Goal: Task Accomplishment & Management: Complete application form

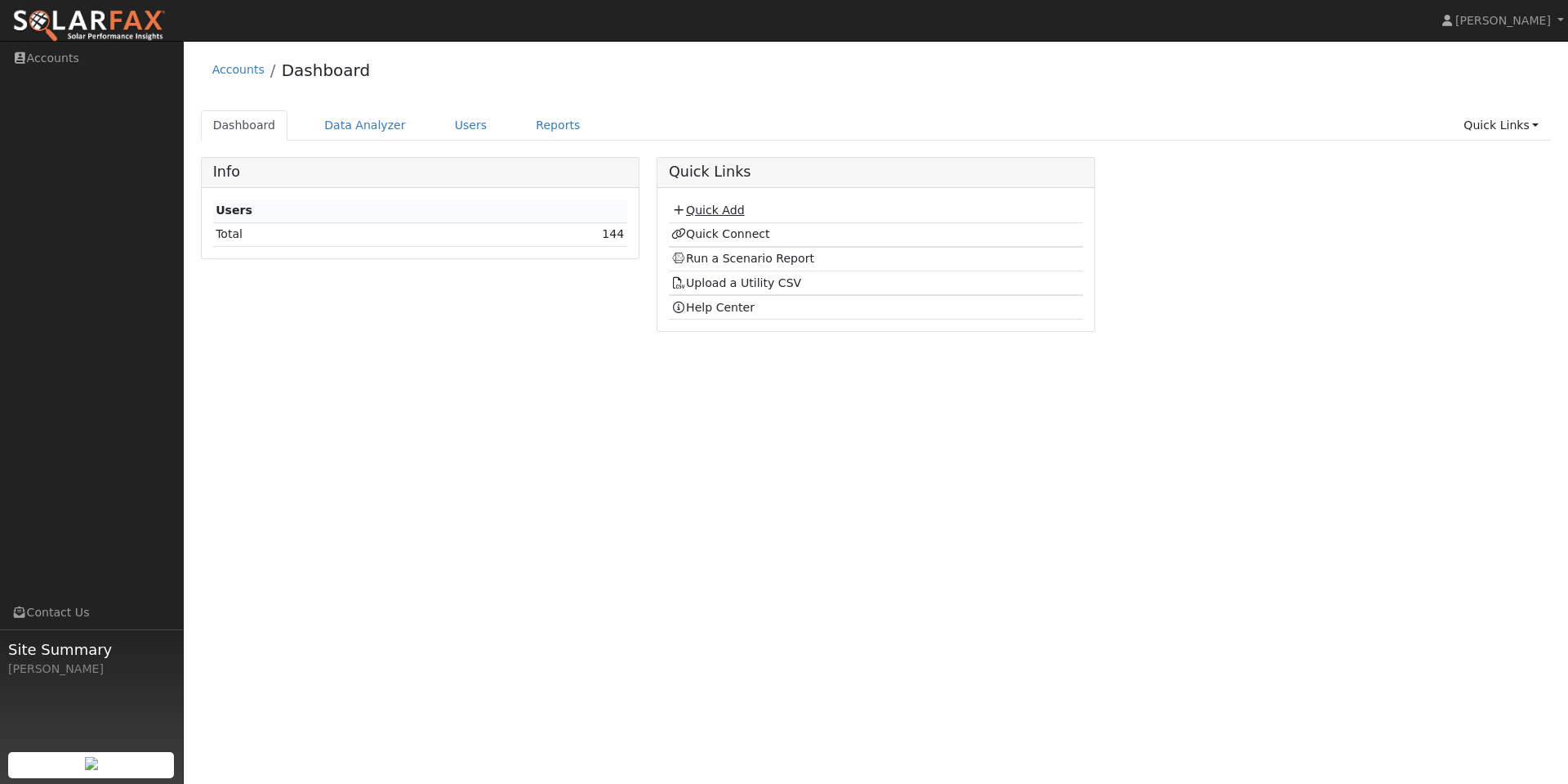
click at [718, 212] on link "Quick Add" at bounding box center [708, 209] width 73 height 13
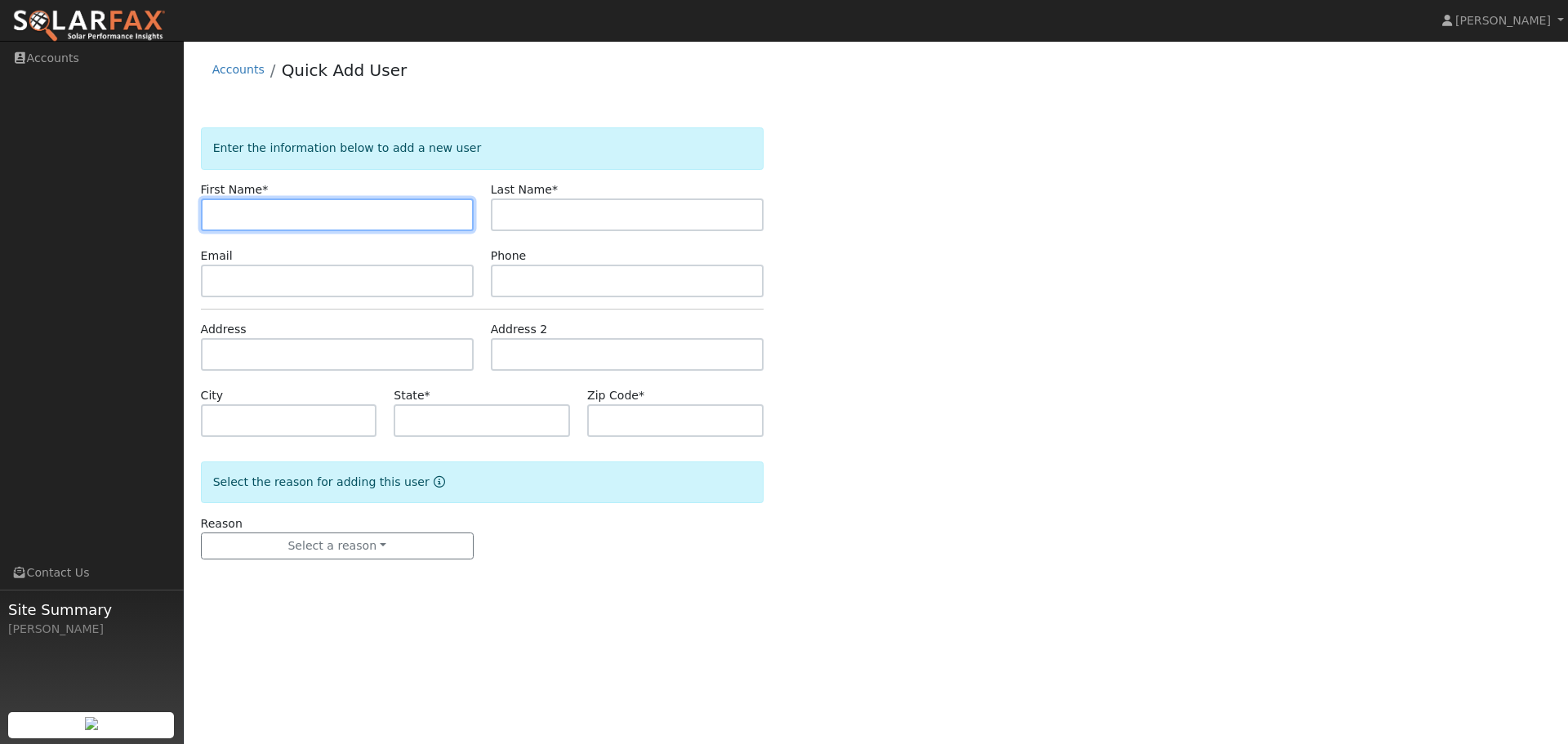
click at [384, 214] on input "text" at bounding box center [337, 215] width 273 height 33
type input "[PERSON_NAME]"
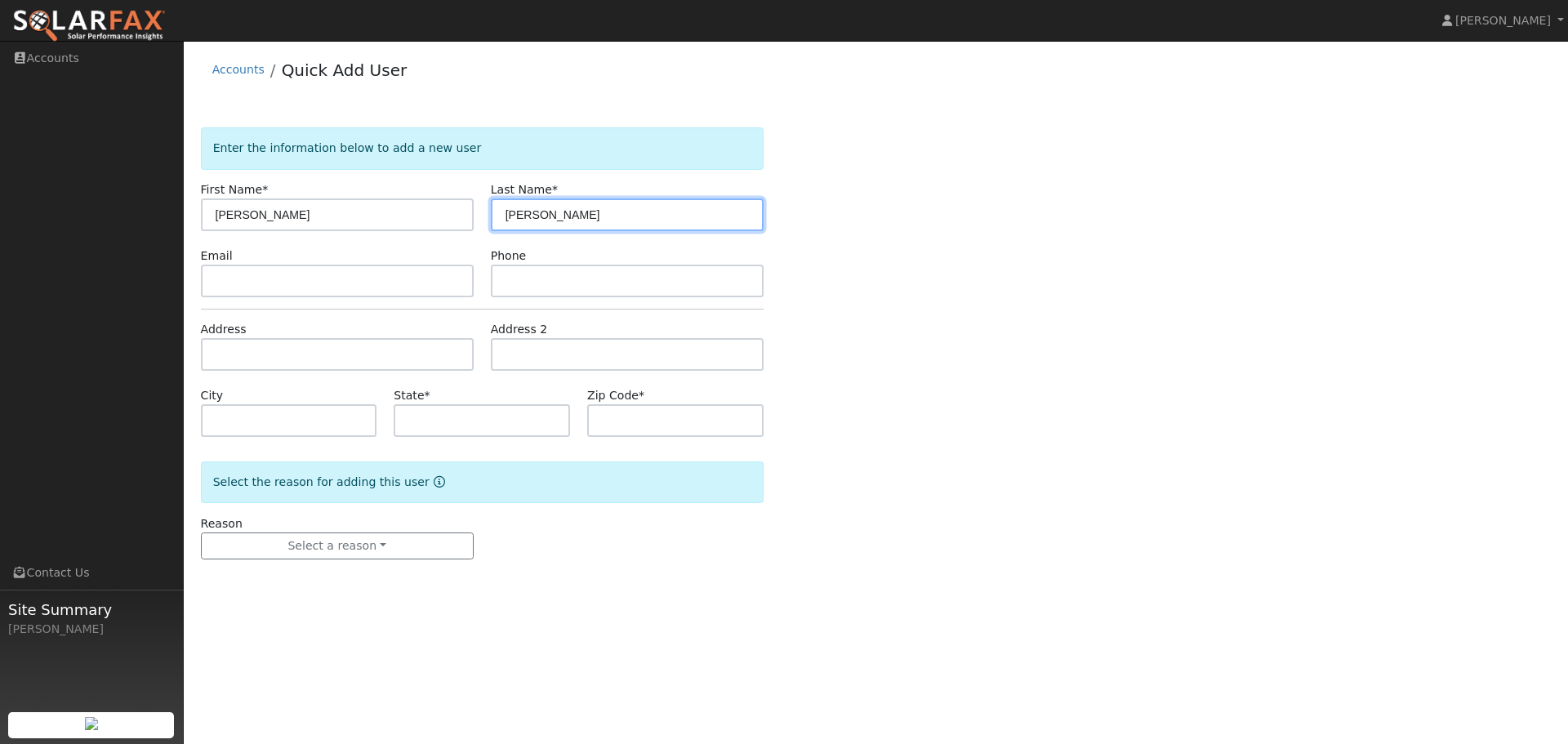
type input "[PERSON_NAME]"
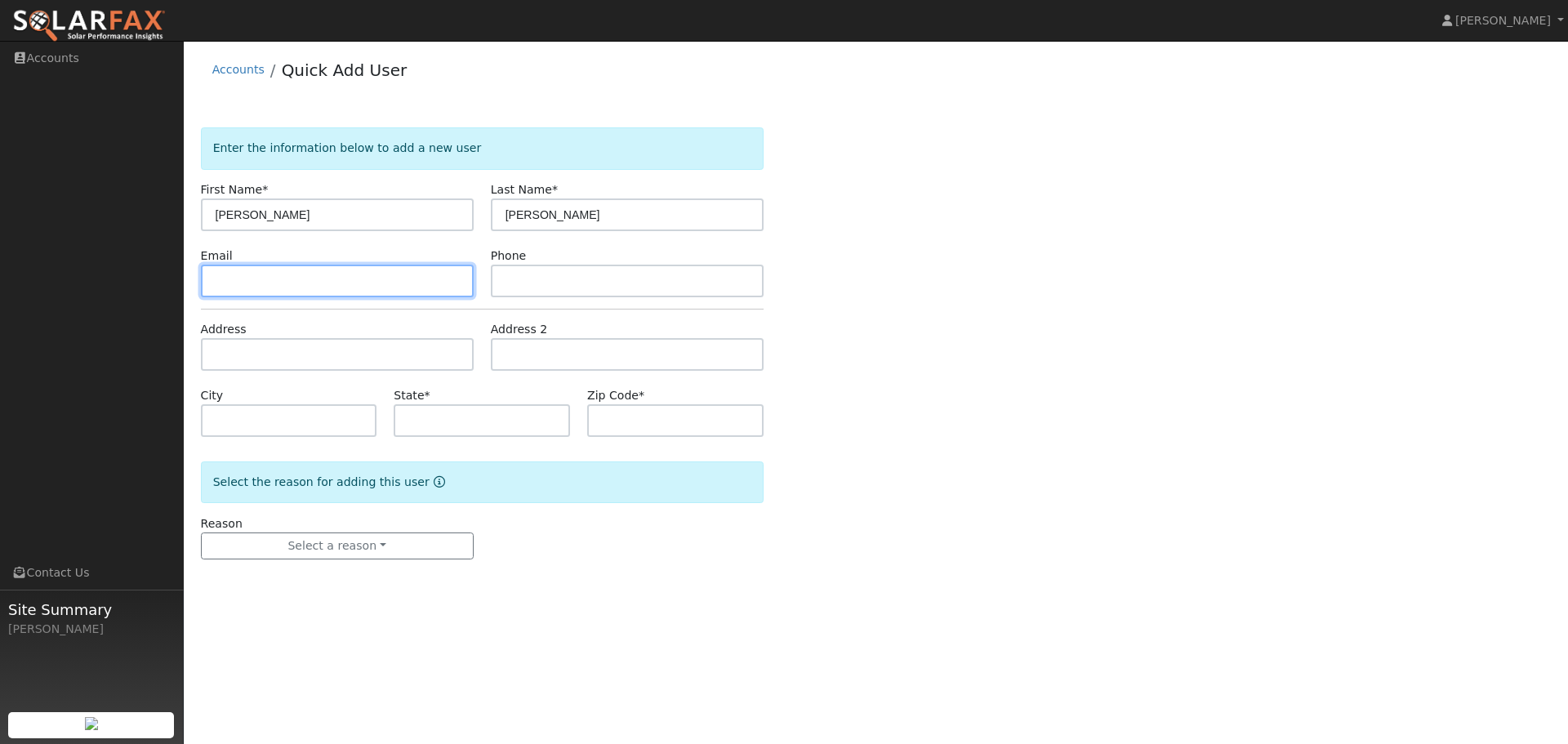
paste input "[EMAIL_ADDRESS][DOMAIN_NAME]"
type input "[EMAIL_ADDRESS][DOMAIN_NAME]"
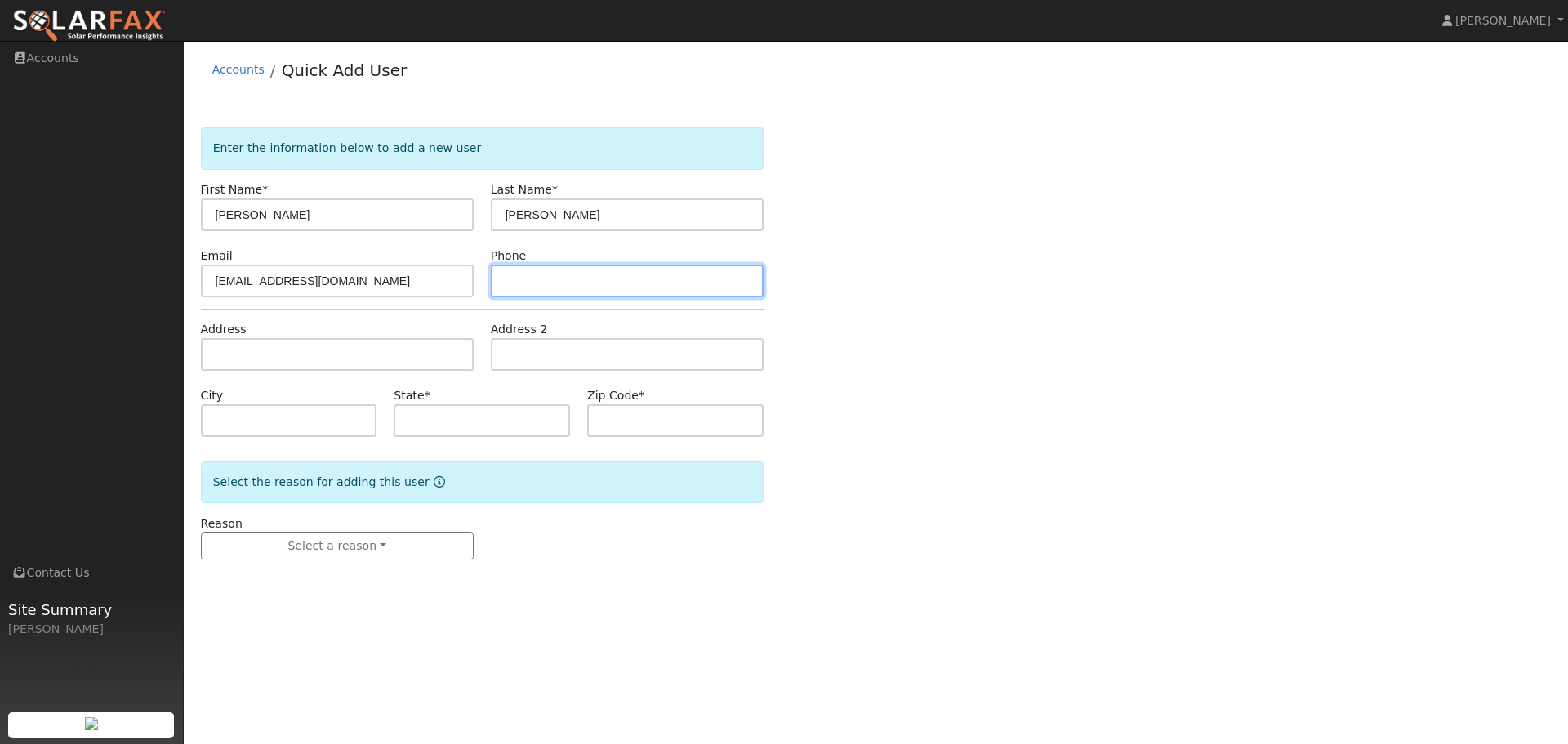
paste input "[PHONE_NUMBER]"
type input "[PHONE_NUMBER]"
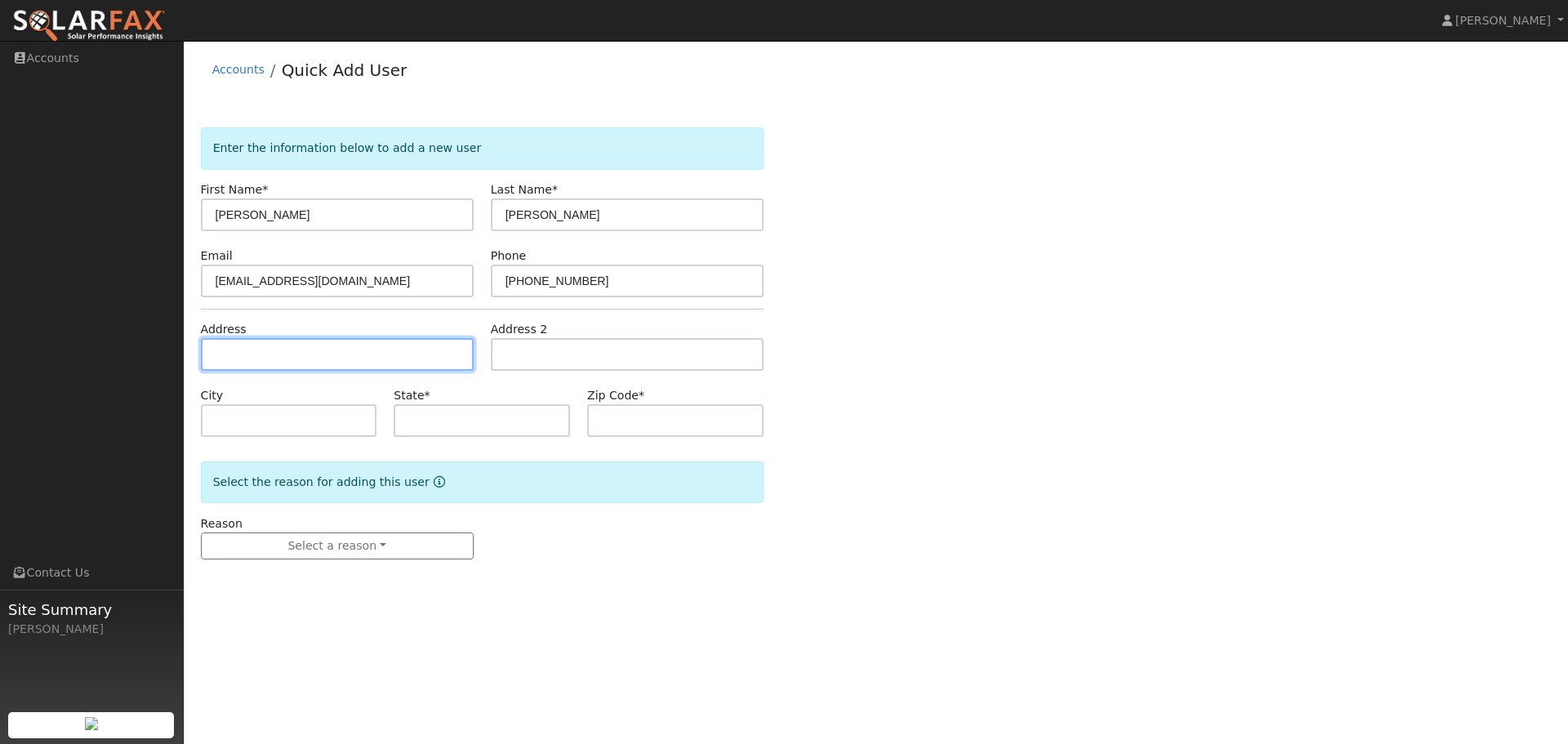
click at [257, 351] on input "text" at bounding box center [337, 355] width 273 height 33
paste input "306 shady oak dr. Oakley"
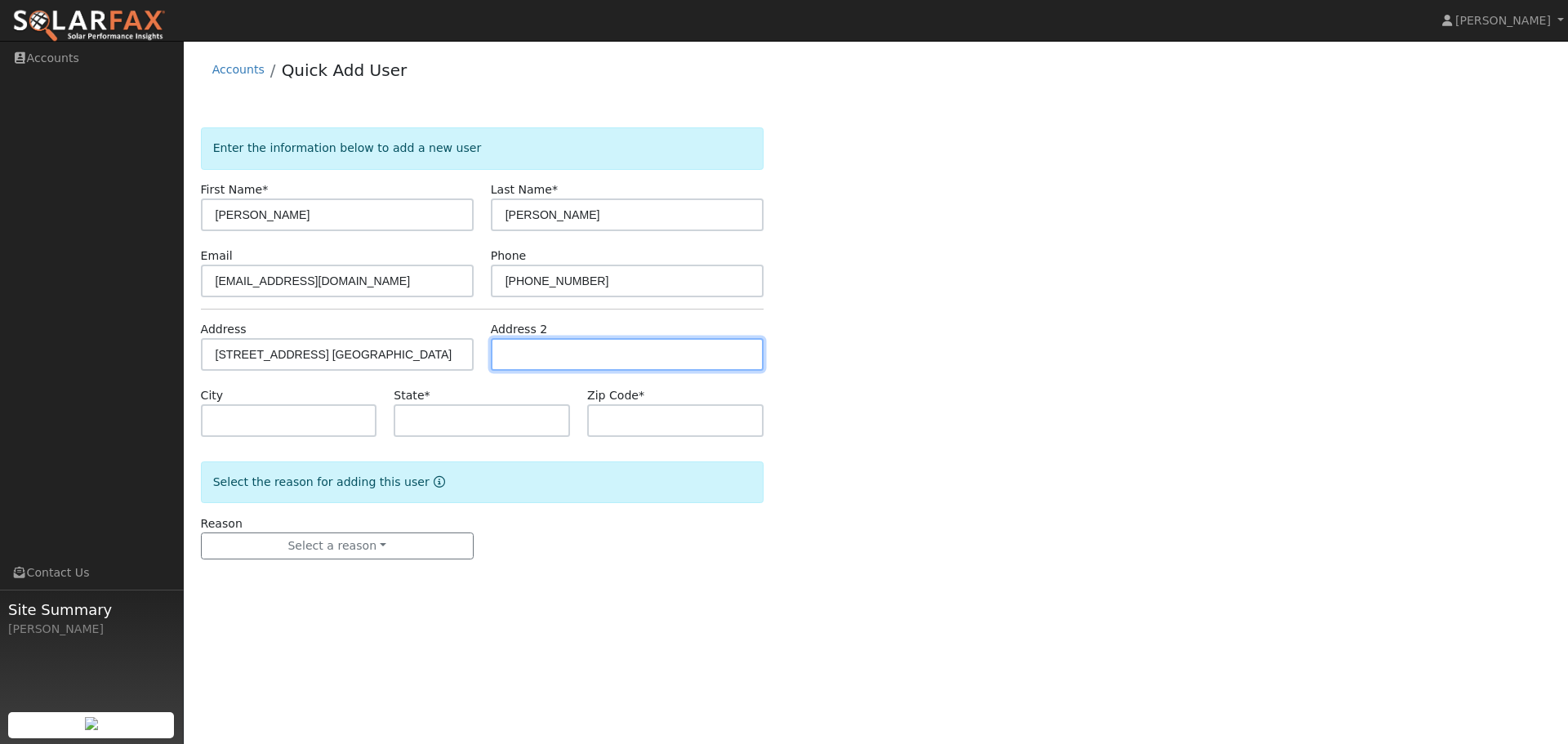
click at [538, 354] on input "text" at bounding box center [627, 355] width 273 height 33
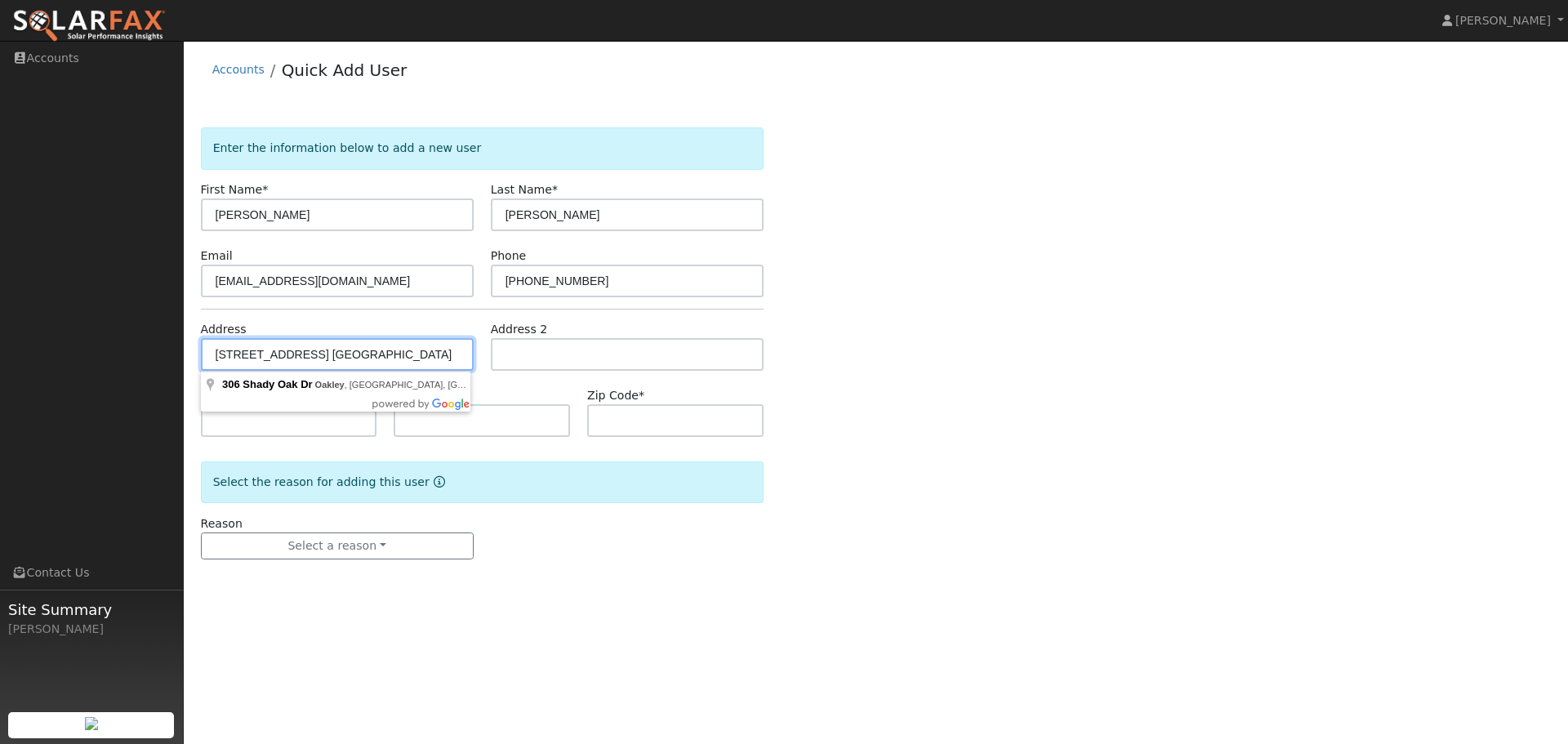
click at [382, 355] on input "306 shady oak dr. Oakley" at bounding box center [337, 355] width 273 height 33
type input "306 Shady Oak Drive"
type input "Oakley"
type input "CA"
type input "94561"
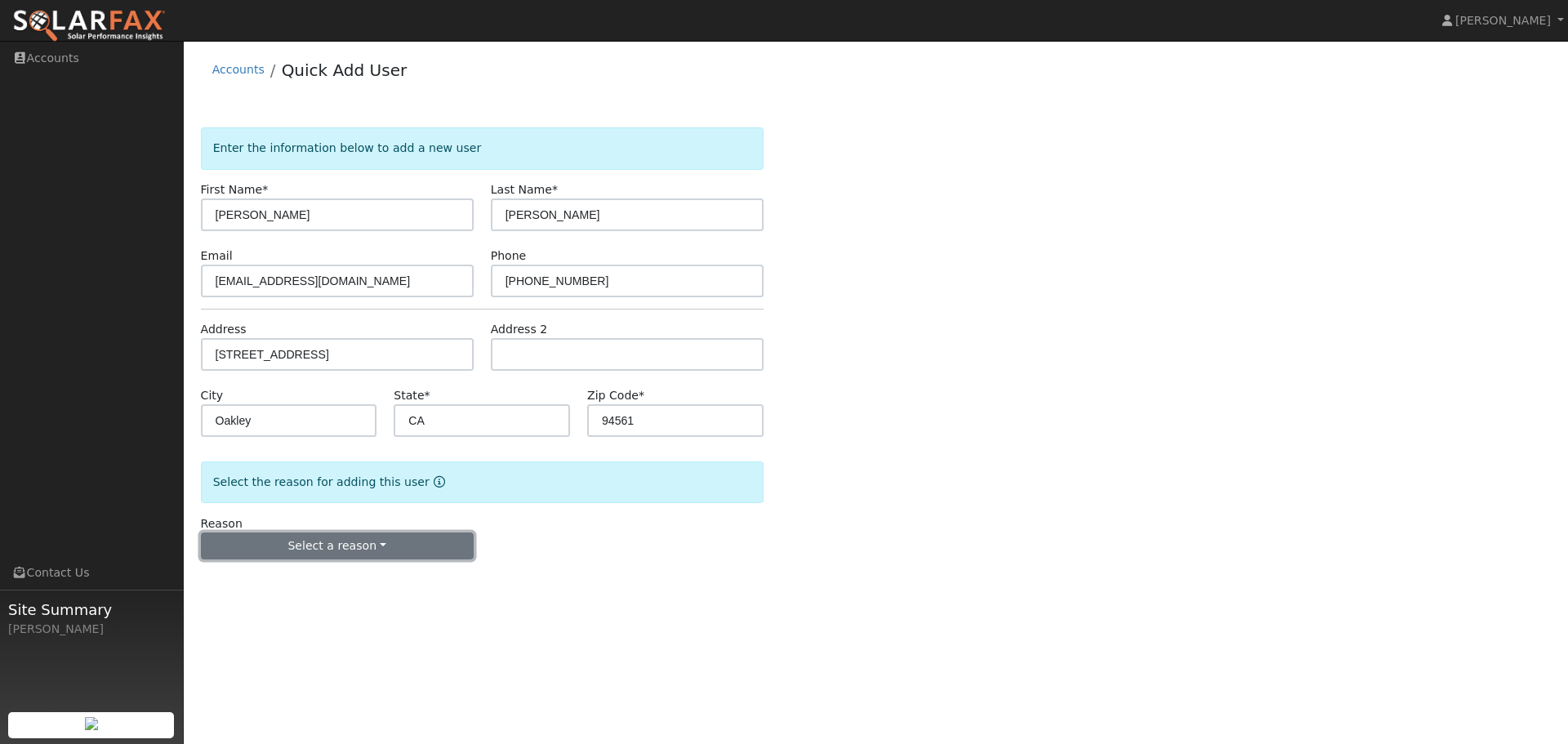
click at [408, 554] on button "Select a reason" at bounding box center [337, 547] width 273 height 28
click at [322, 603] on link "New customer adding solar" at bounding box center [292, 603] width 181 height 23
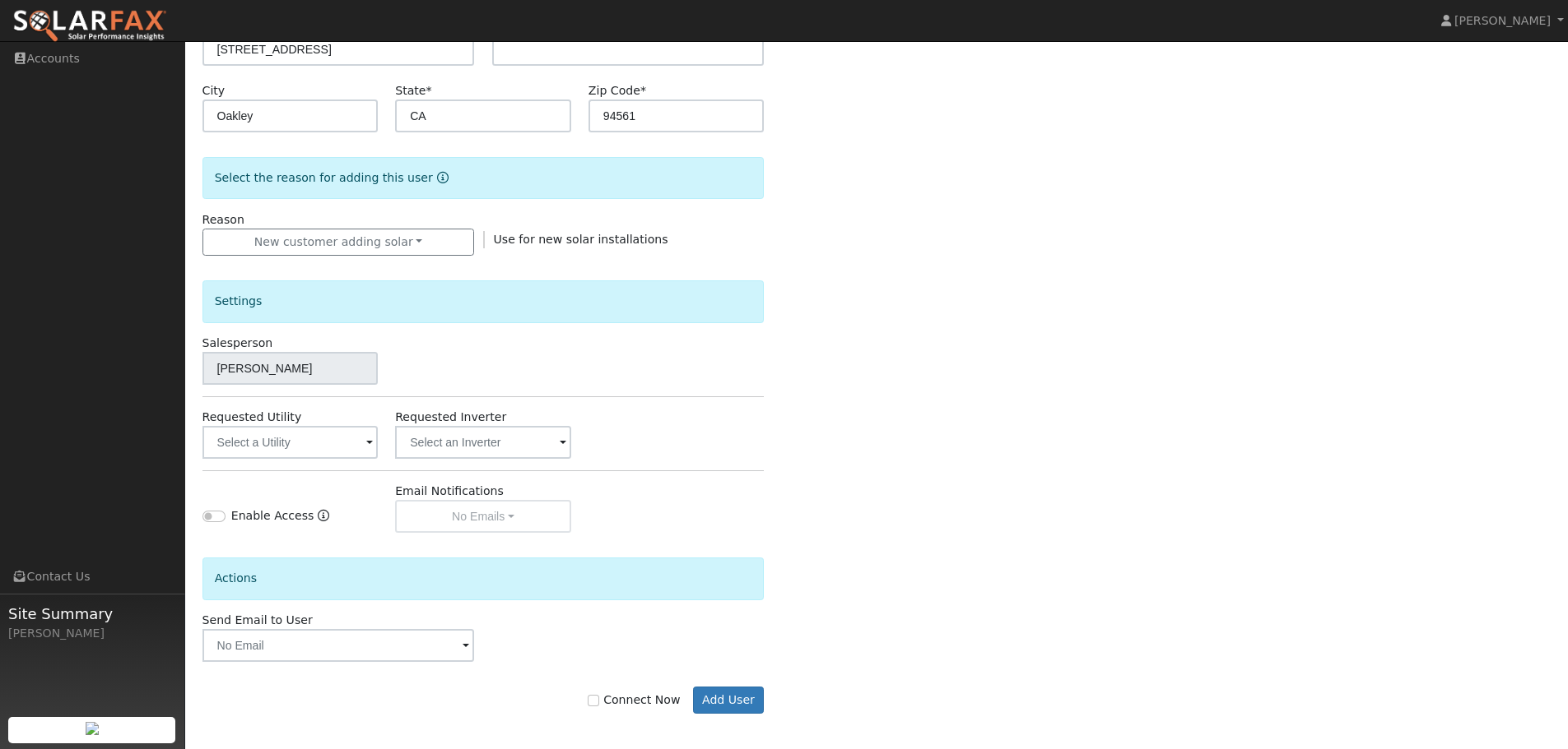
scroll to position [314, 0]
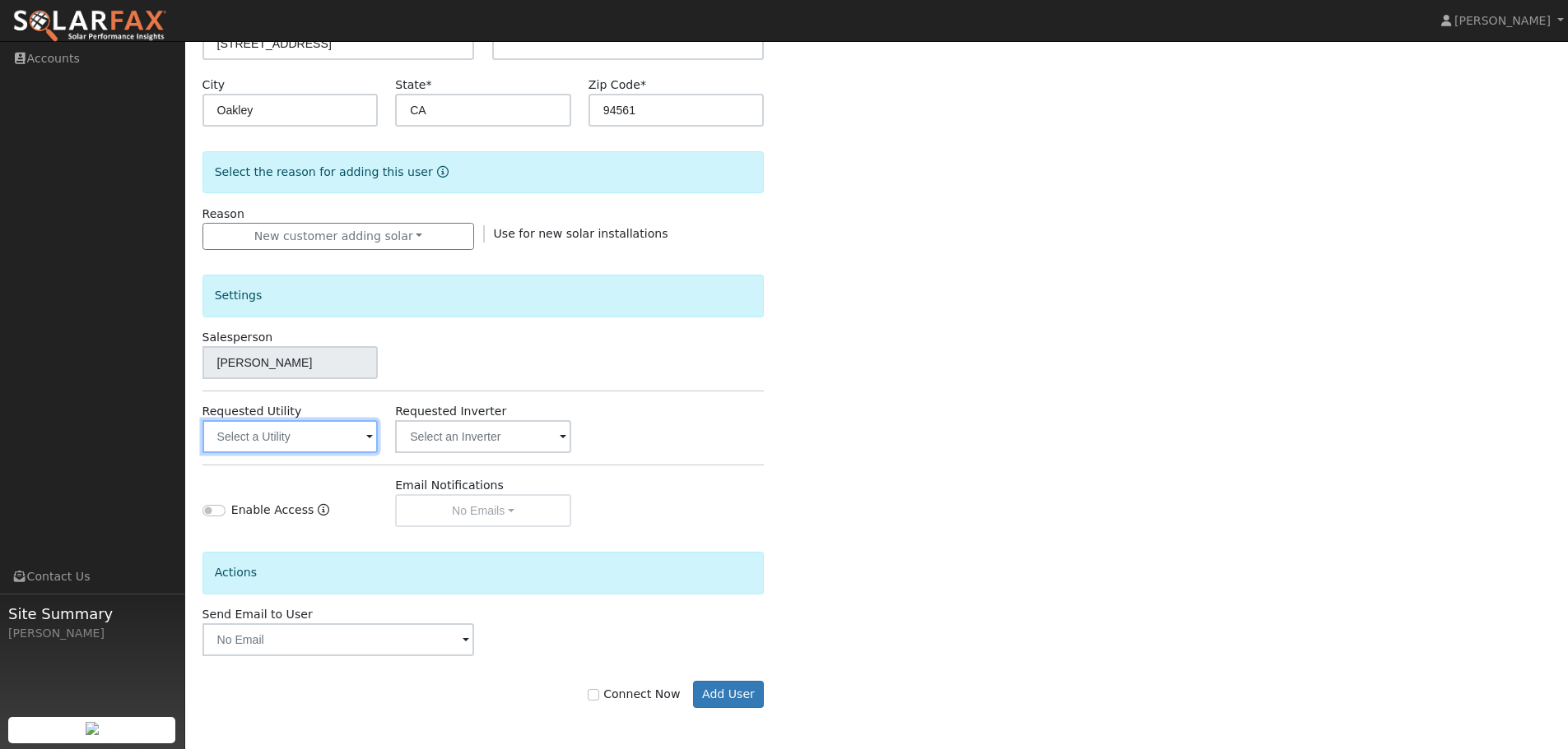
click at [339, 433] on input "text" at bounding box center [291, 437] width 176 height 33
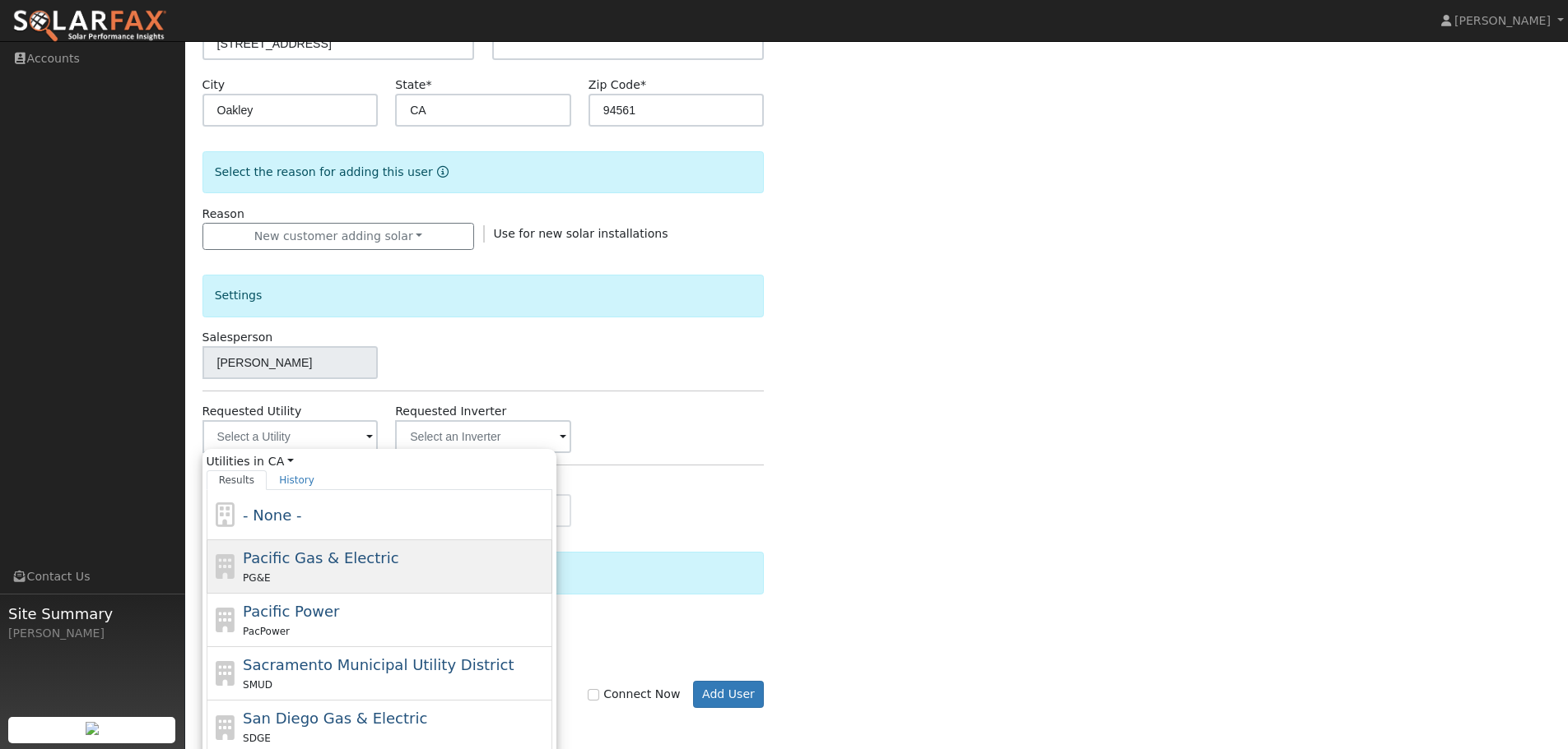
click at [337, 552] on span "Pacific Gas & Electric" at bounding box center [320, 558] width 156 height 18
type input "Pacific Gas & Electric"
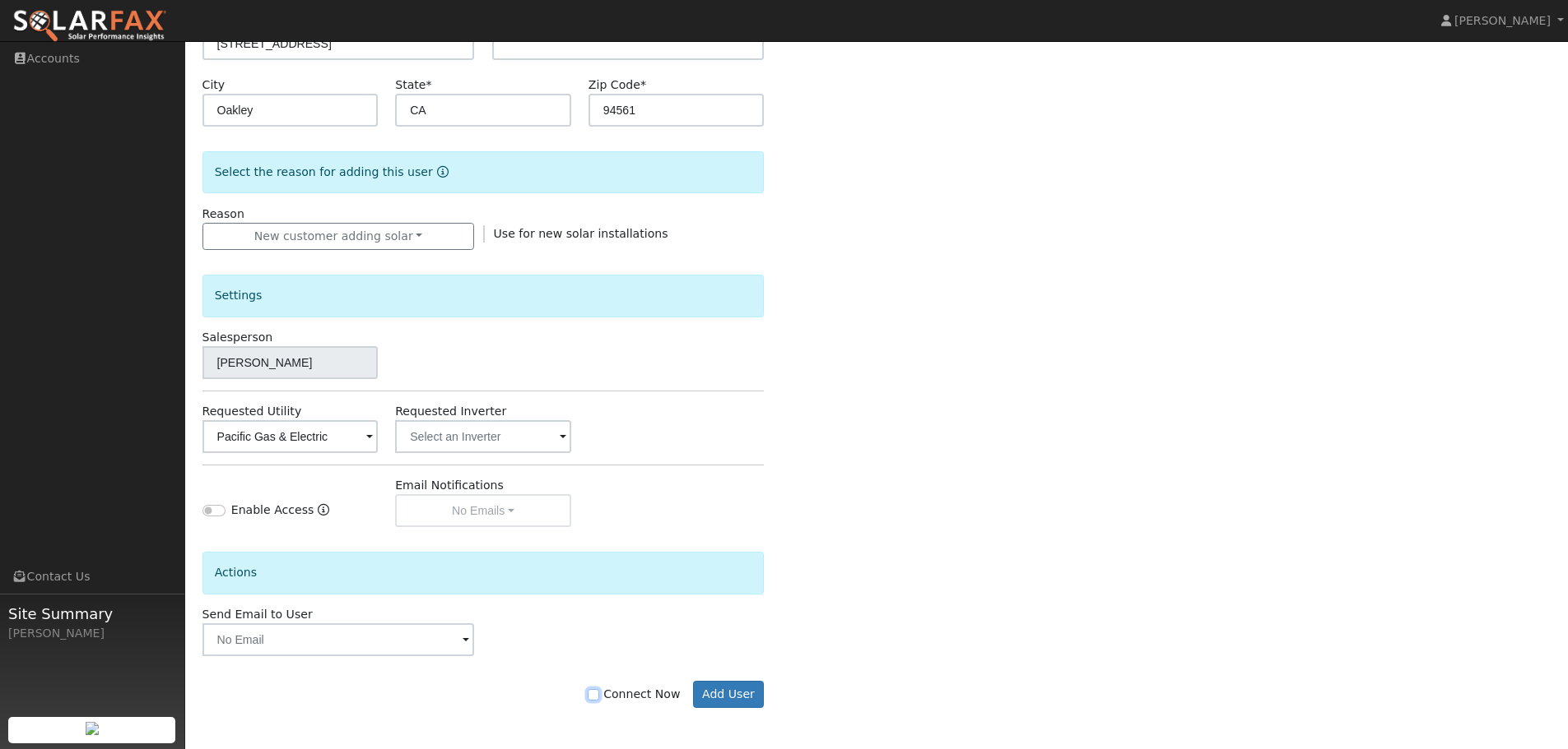
click at [599, 697] on input "Connect Now" at bounding box center [594, 695] width 12 height 12
checkbox input "true"
click at [734, 700] on button "Add User" at bounding box center [728, 695] width 71 height 28
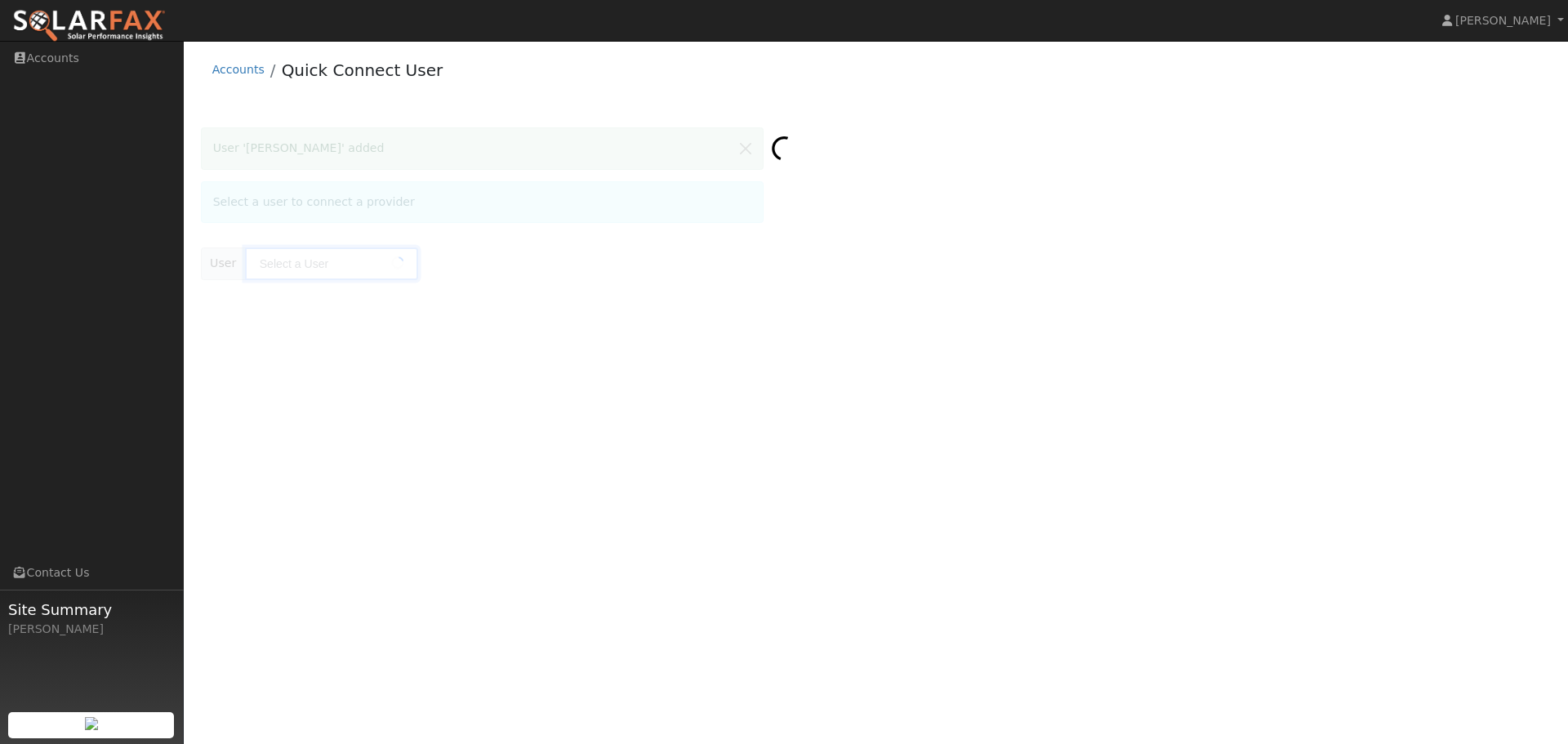
type input "Karen Holbrook"
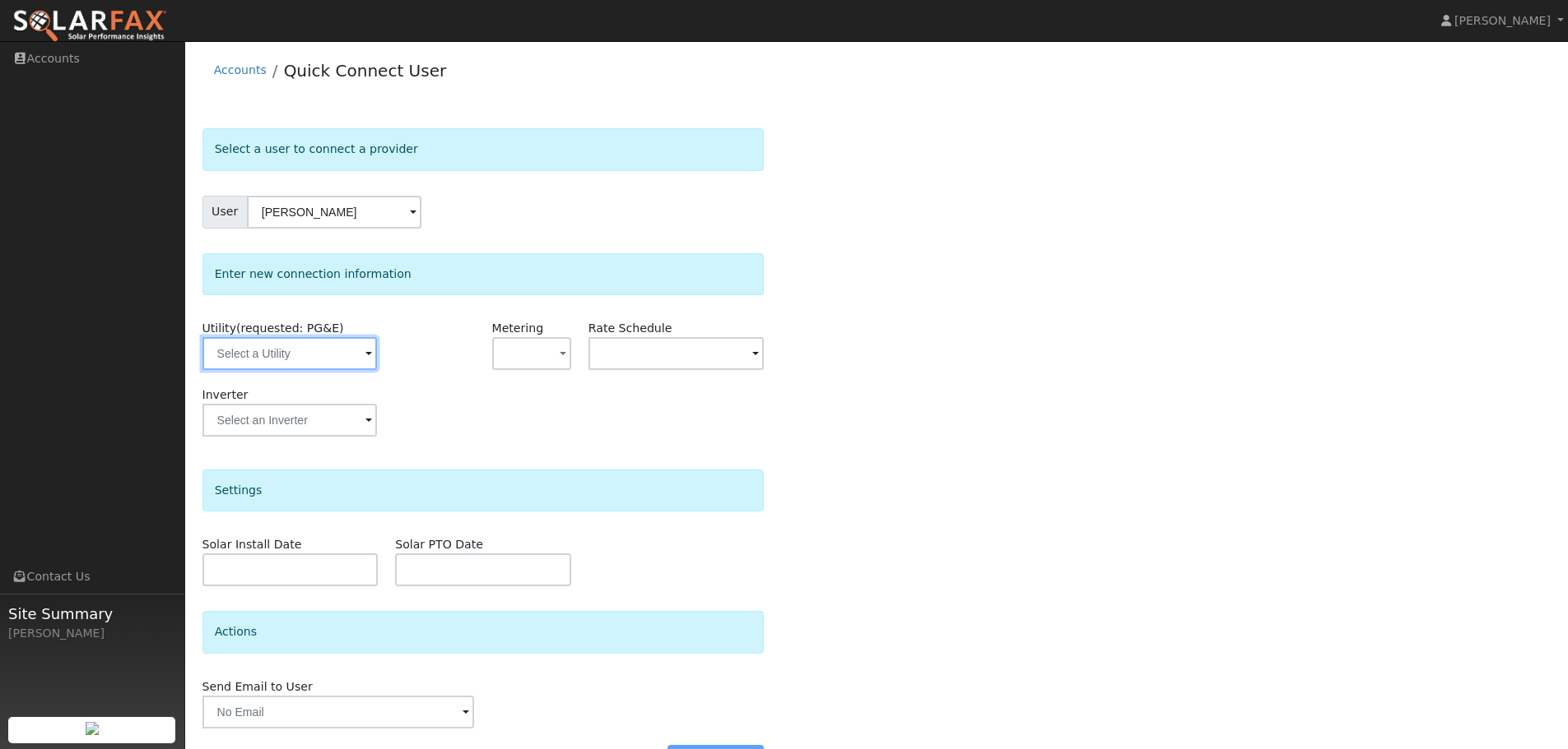
click at [335, 357] on input "text" at bounding box center [290, 354] width 174 height 33
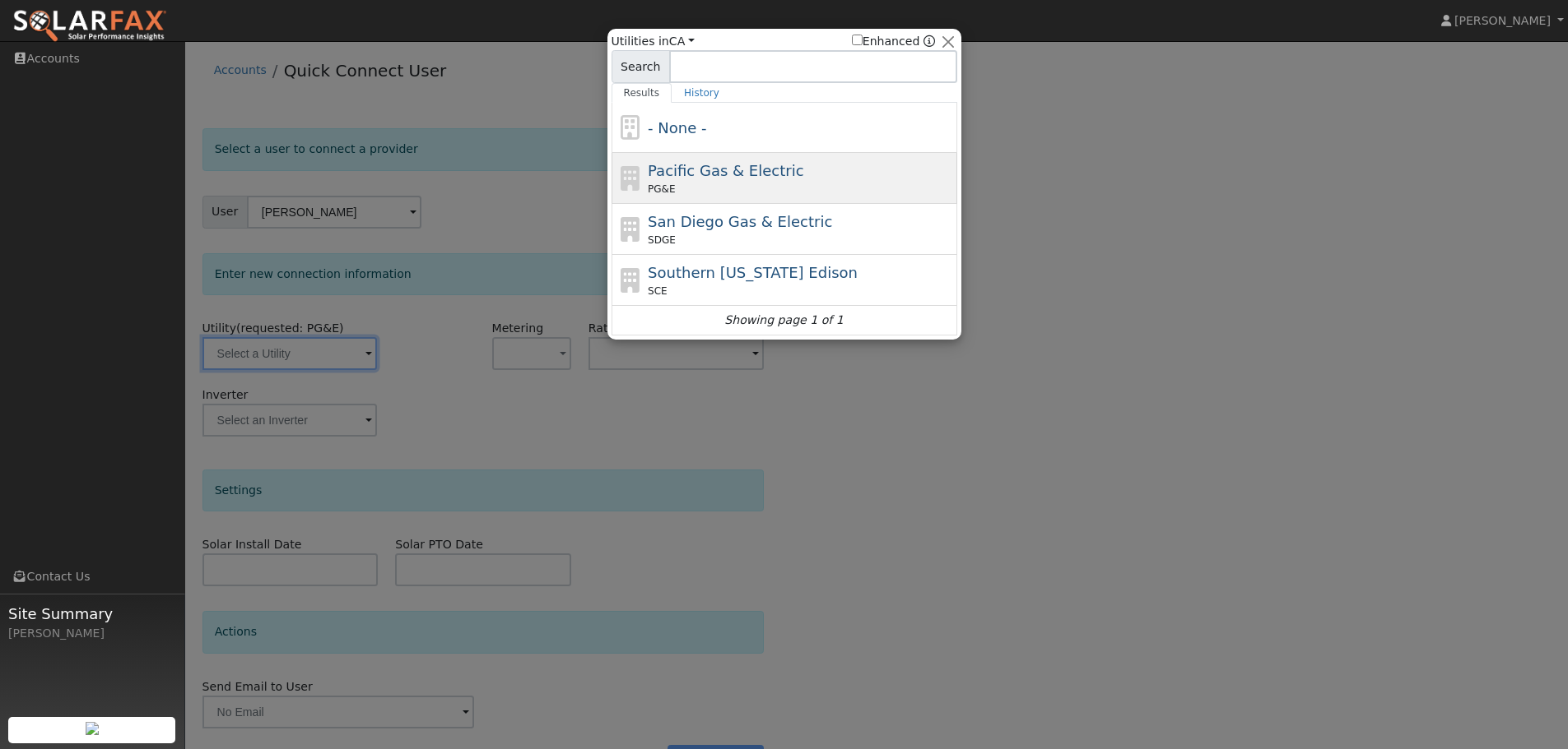
click at [749, 169] on span "Pacific Gas & Electric" at bounding box center [725, 171] width 156 height 18
type input "PG&E"
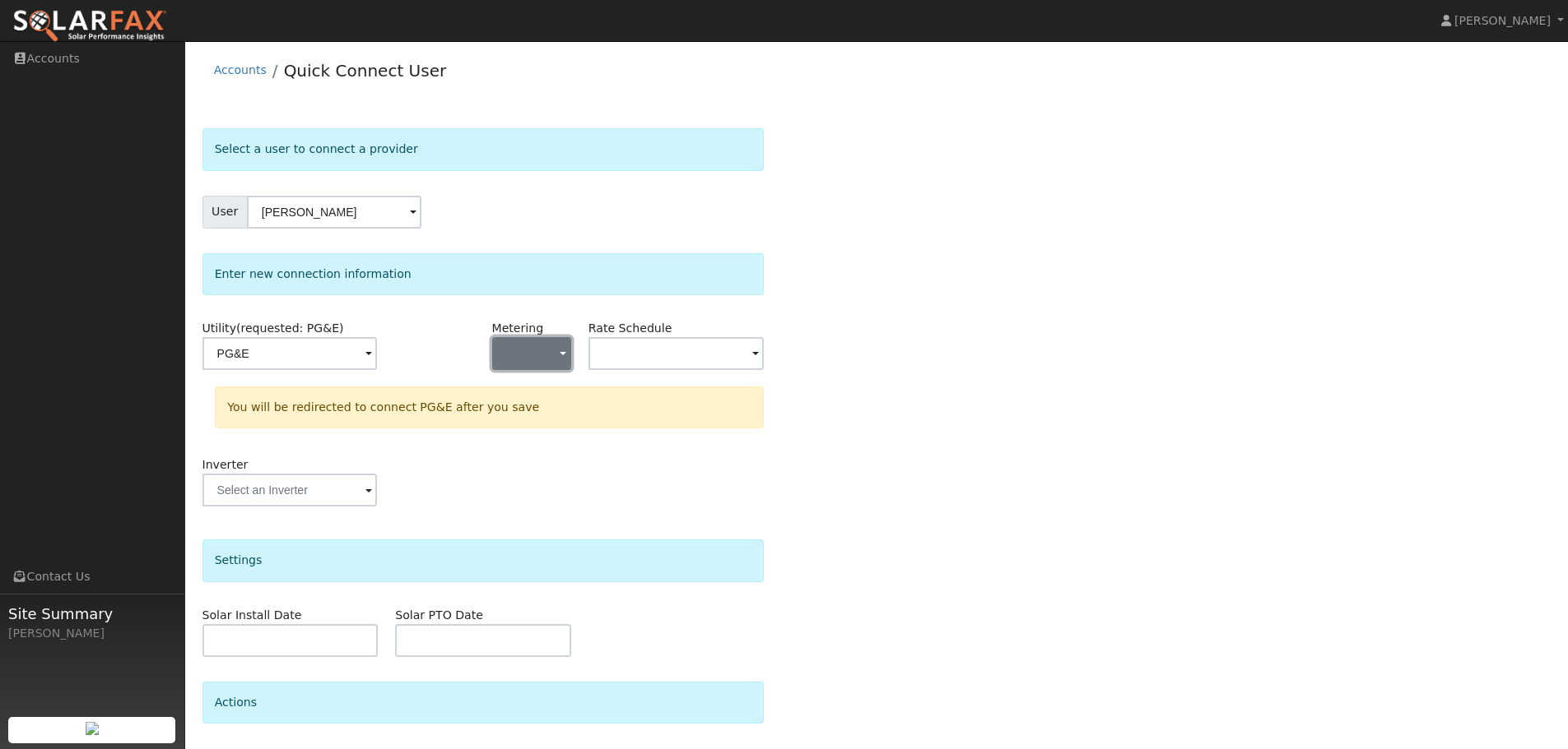
click at [518, 346] on button "button" at bounding box center [531, 354] width 79 height 33
click at [574, 419] on link "NEM" at bounding box center [550, 414] width 114 height 23
click at [656, 350] on input "text" at bounding box center [677, 354] width 176 height 33
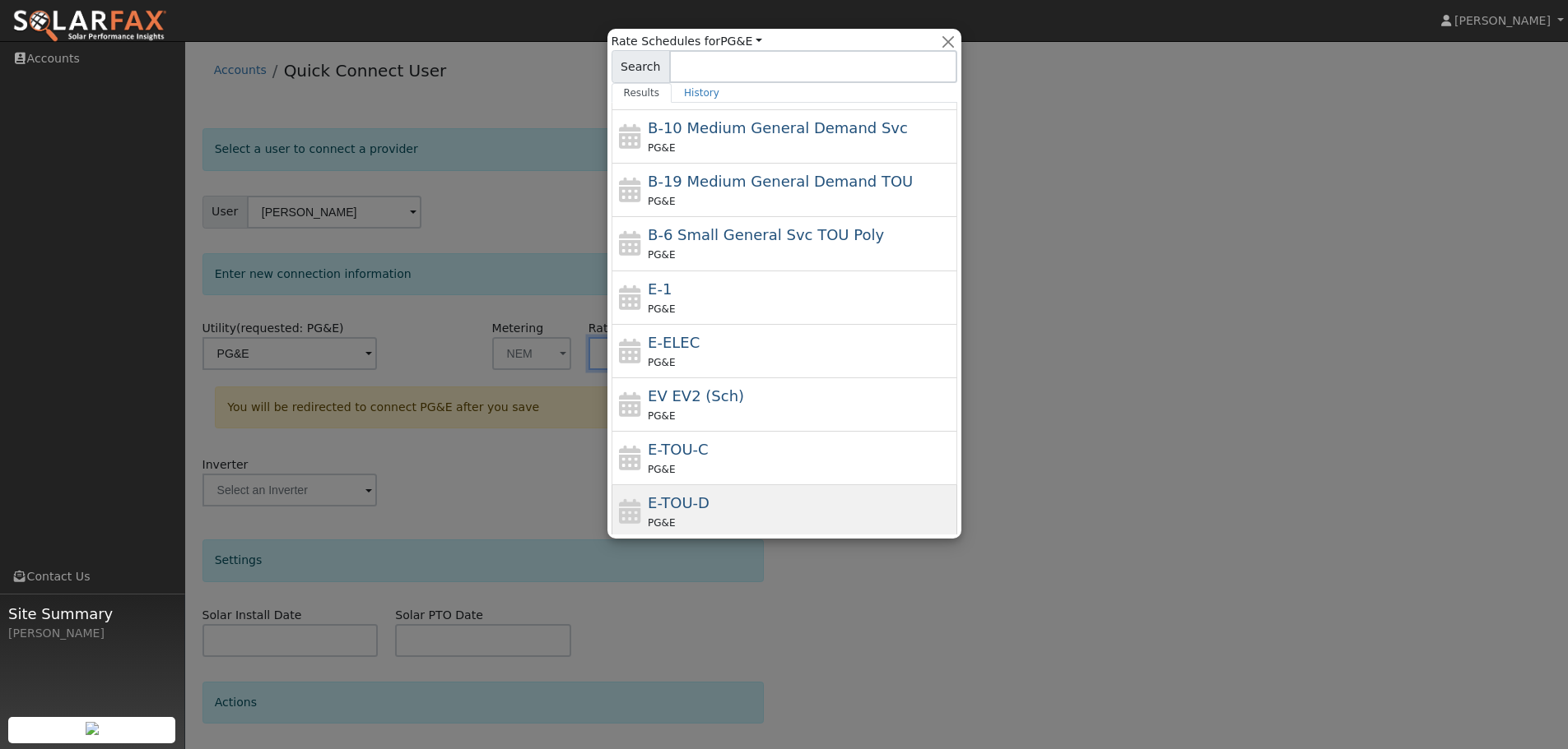
scroll to position [72, 0]
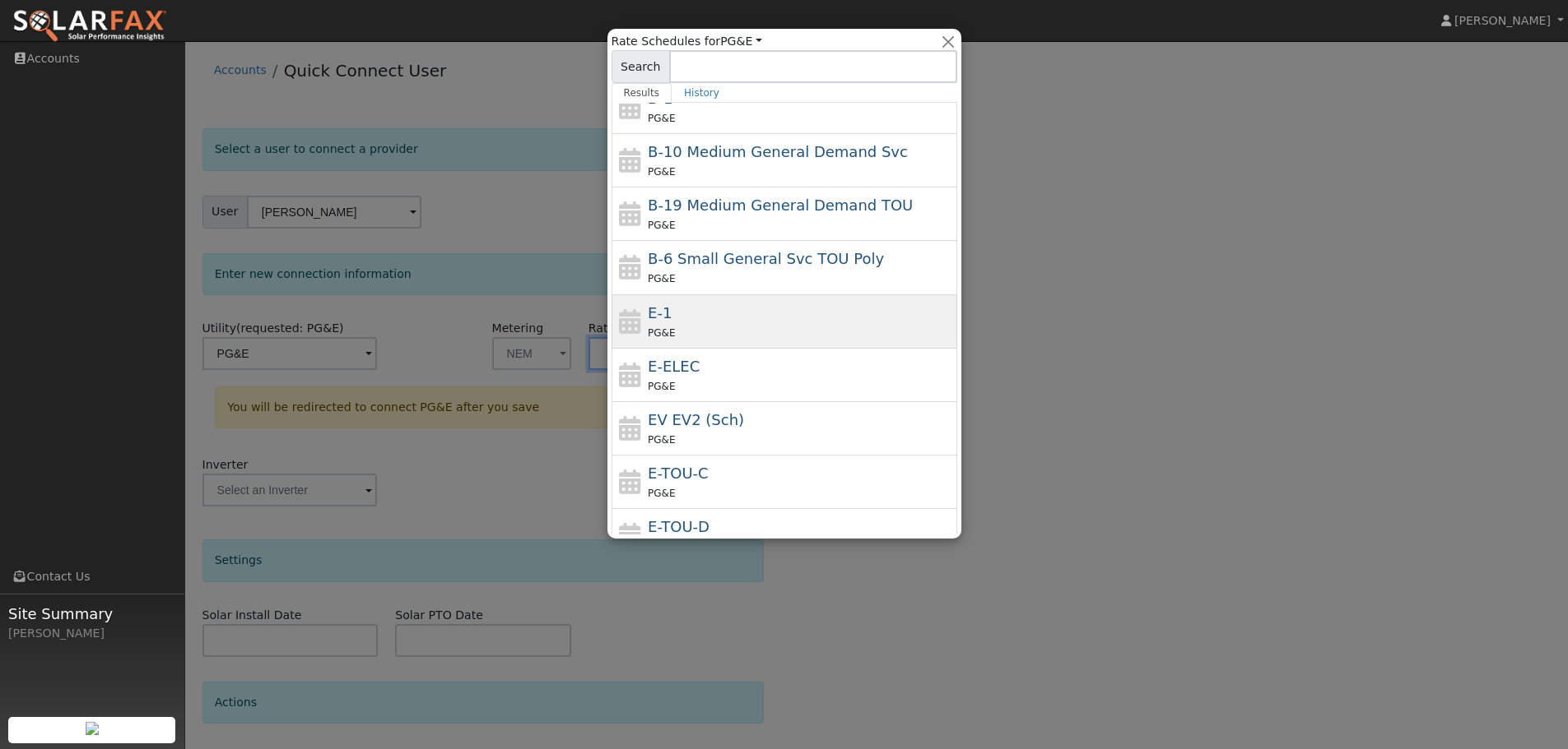
click at [736, 330] on div "PG&E" at bounding box center [800, 332] width 305 height 18
type input "E-1"
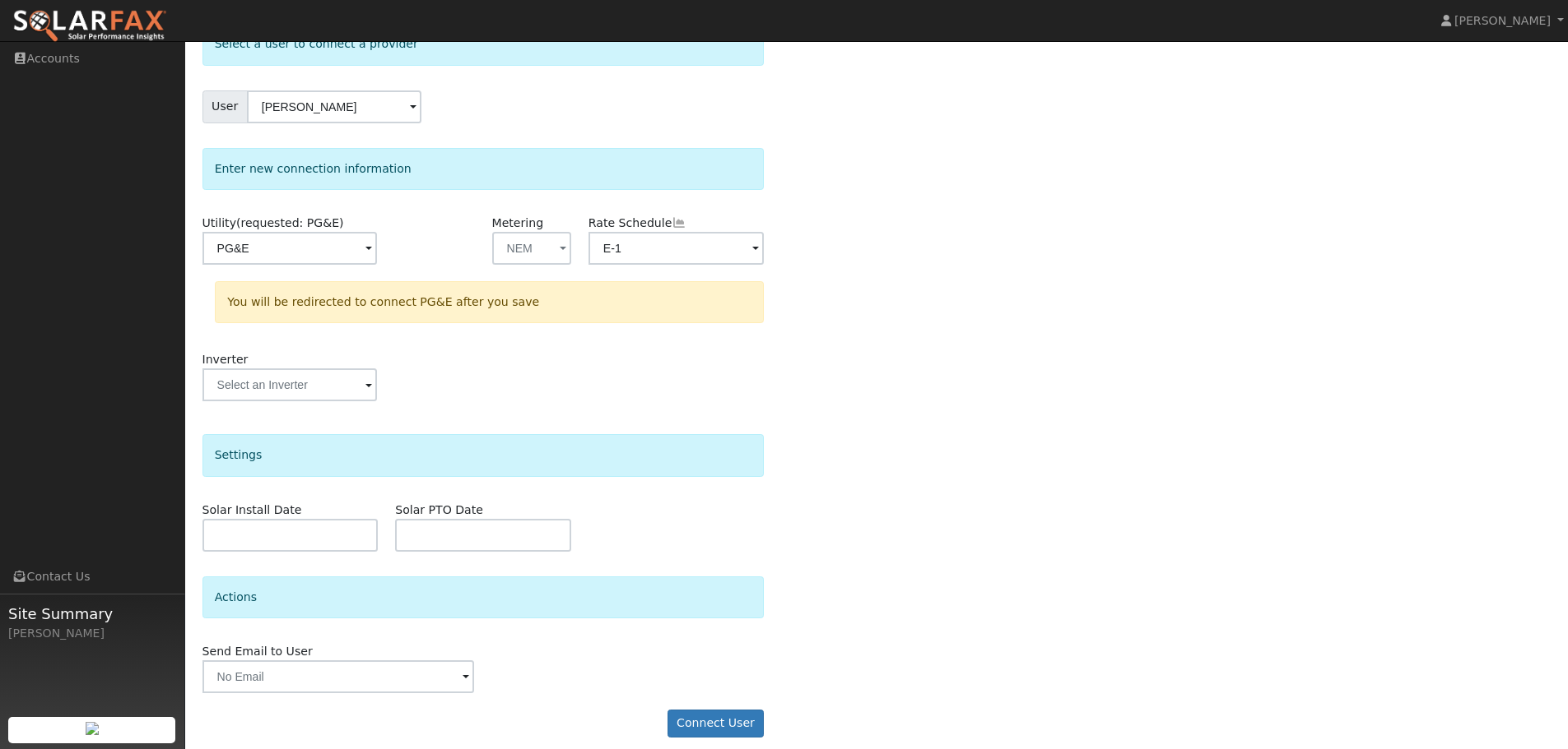
scroll to position [118, 0]
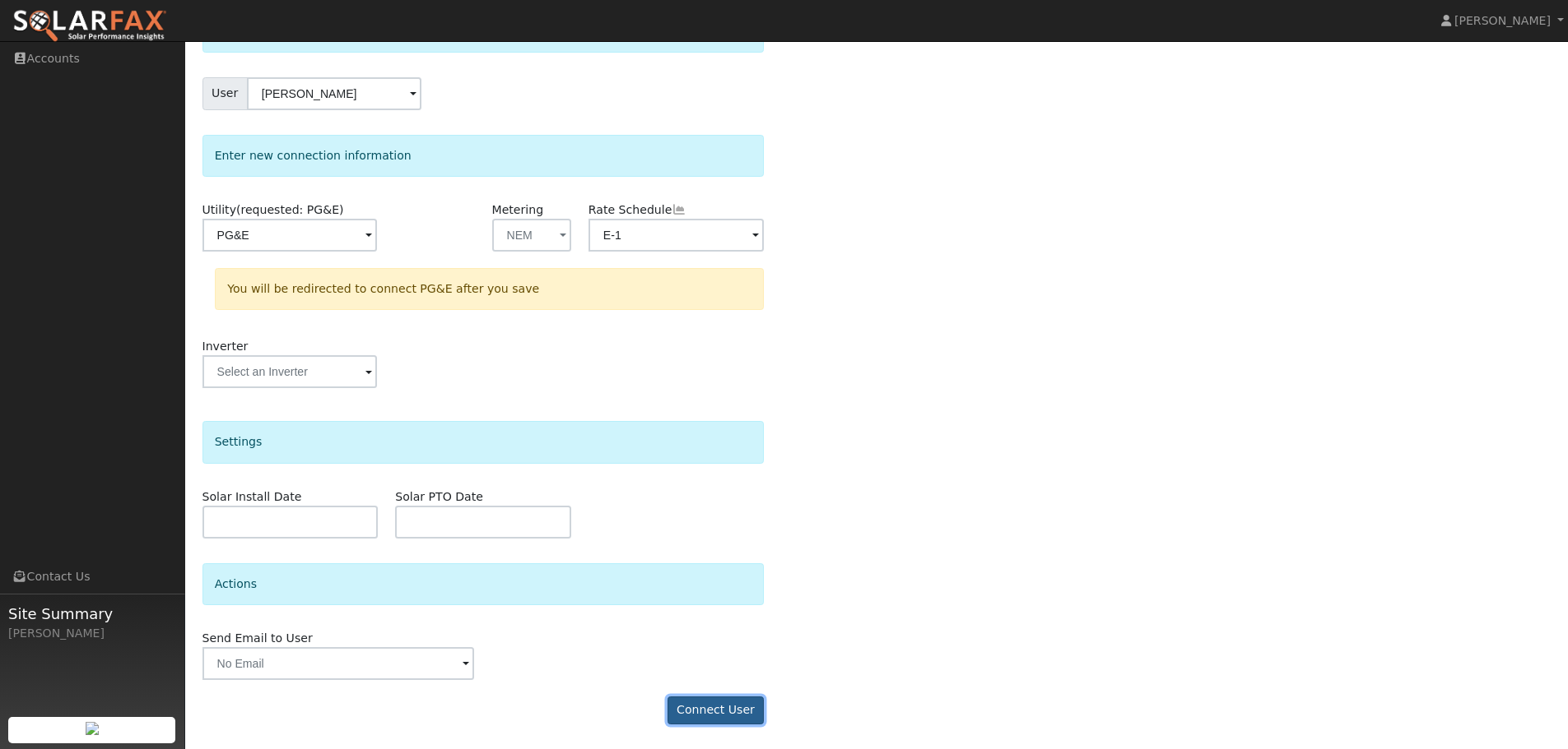
click at [726, 713] on button "Connect User" at bounding box center [715, 711] width 97 height 28
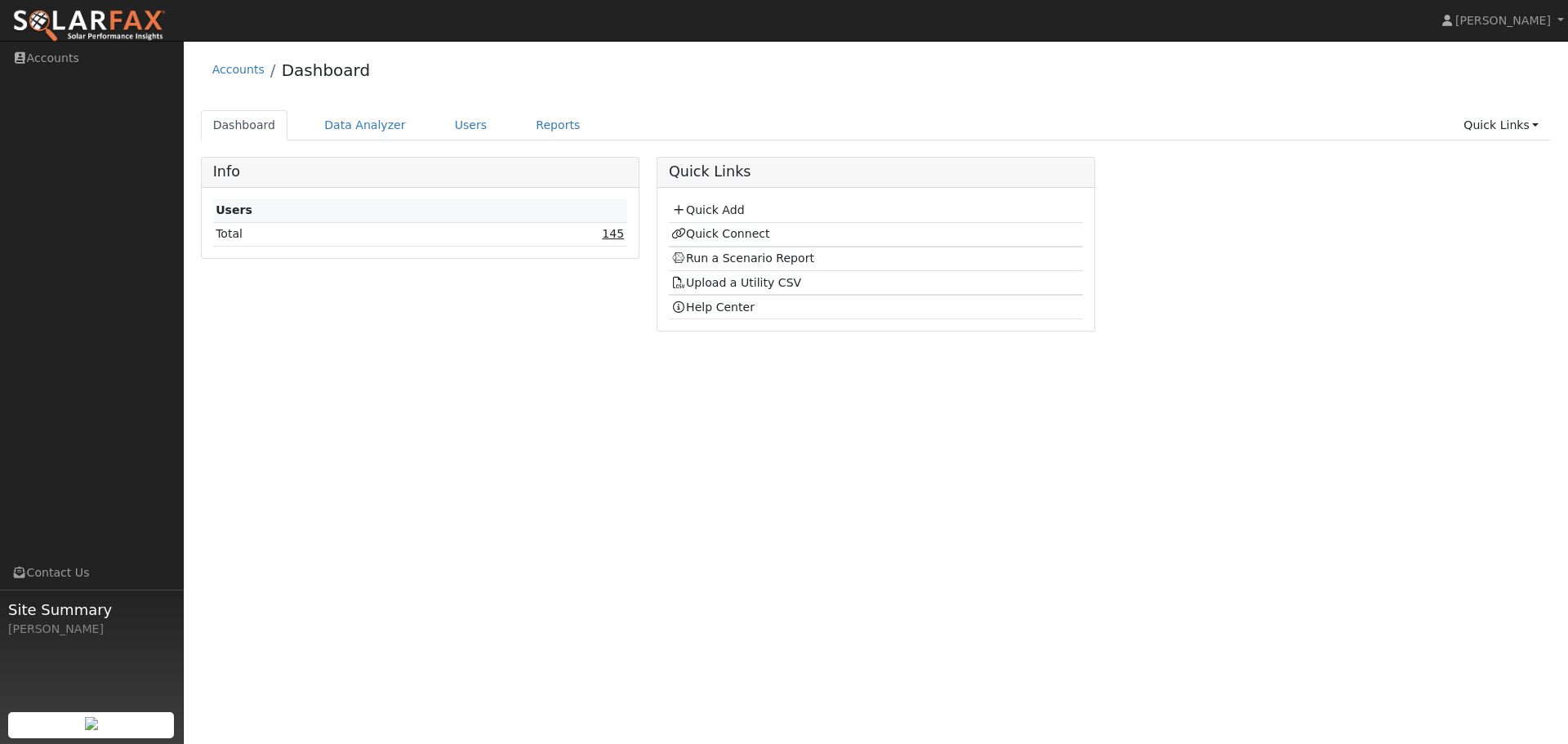
click at [619, 231] on link "145" at bounding box center [613, 233] width 22 height 13
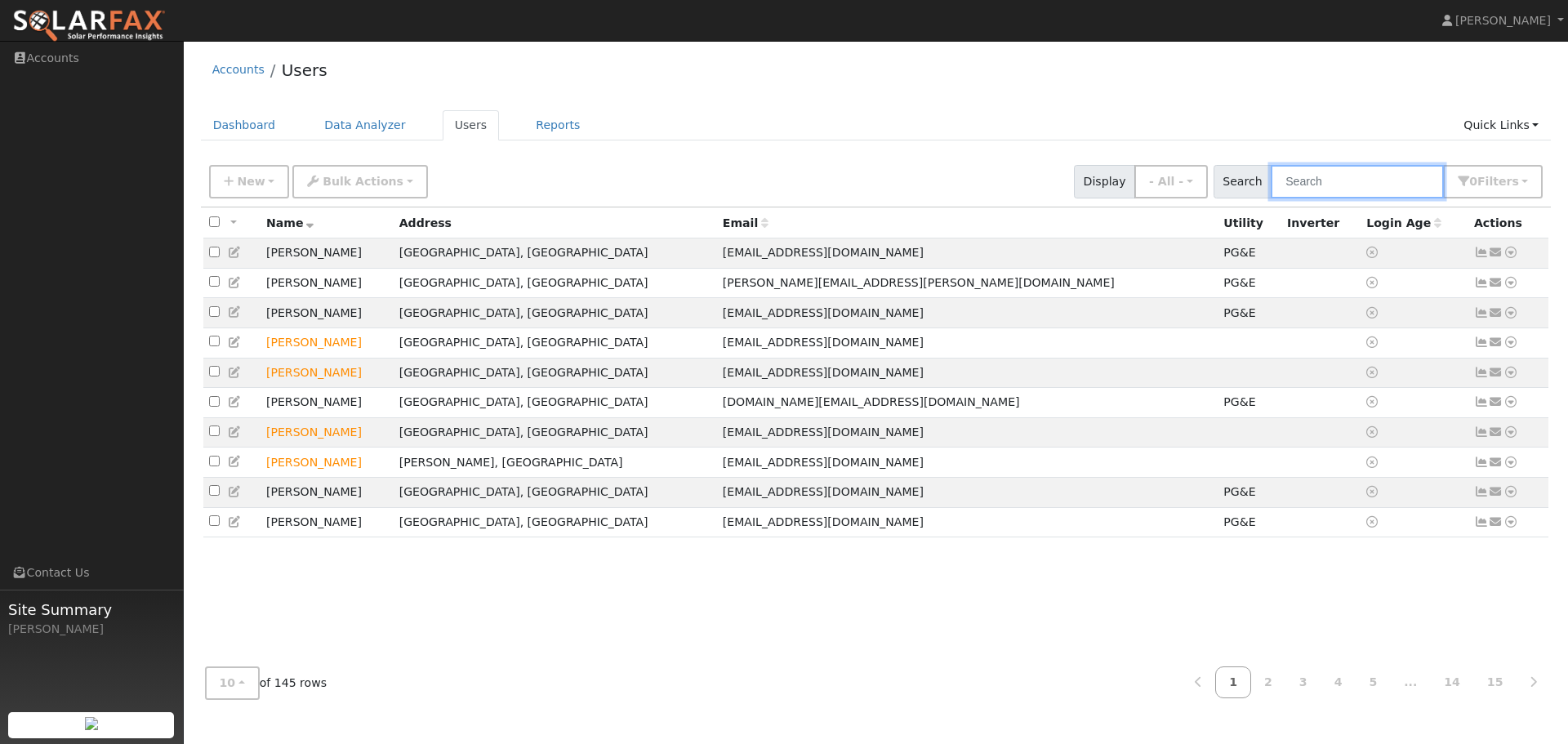
click at [1349, 186] on input "text" at bounding box center [1357, 182] width 173 height 33
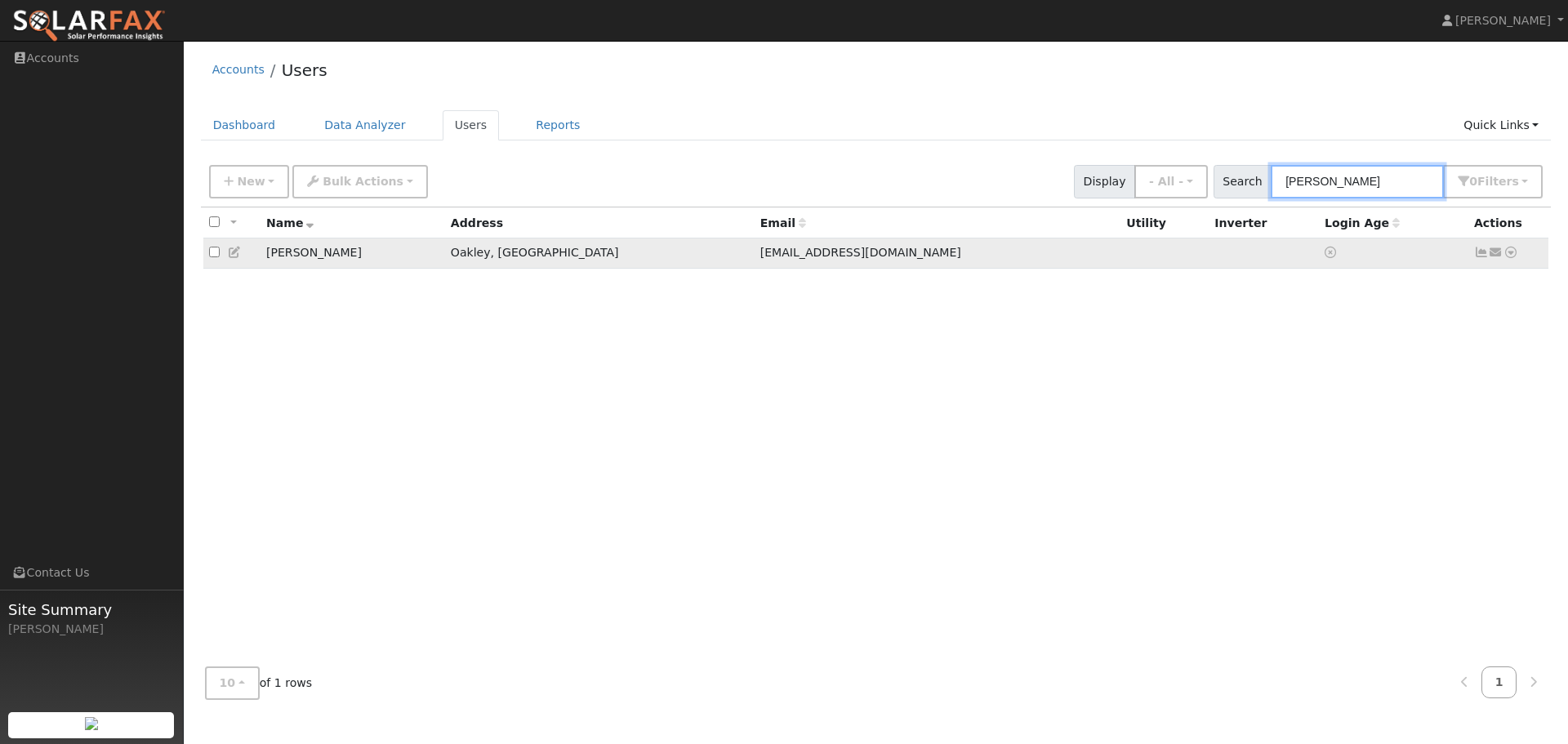
type input "karen"
click at [1514, 254] on icon at bounding box center [1511, 253] width 15 height 12
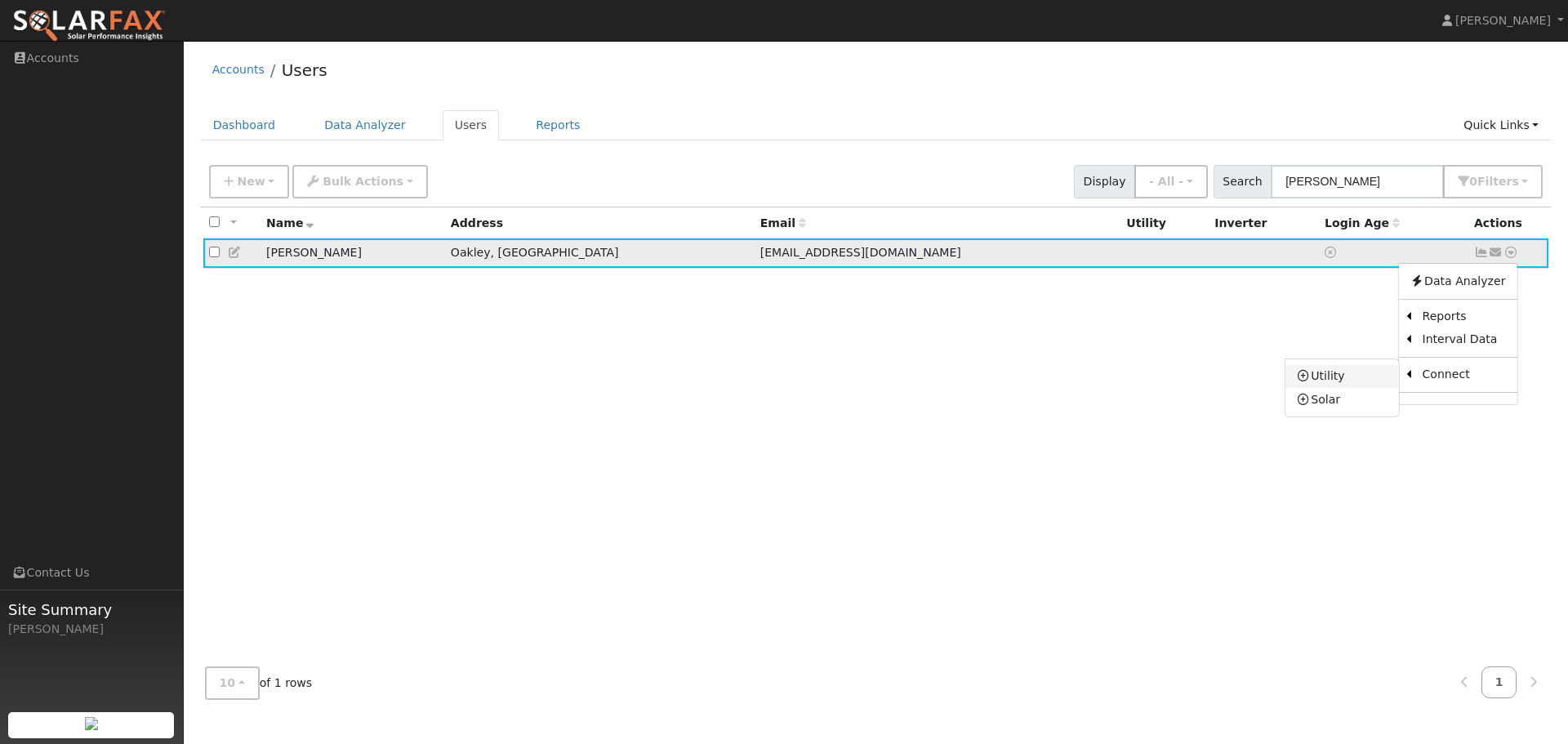
click at [1353, 375] on link "Utility" at bounding box center [1342, 377] width 114 height 23
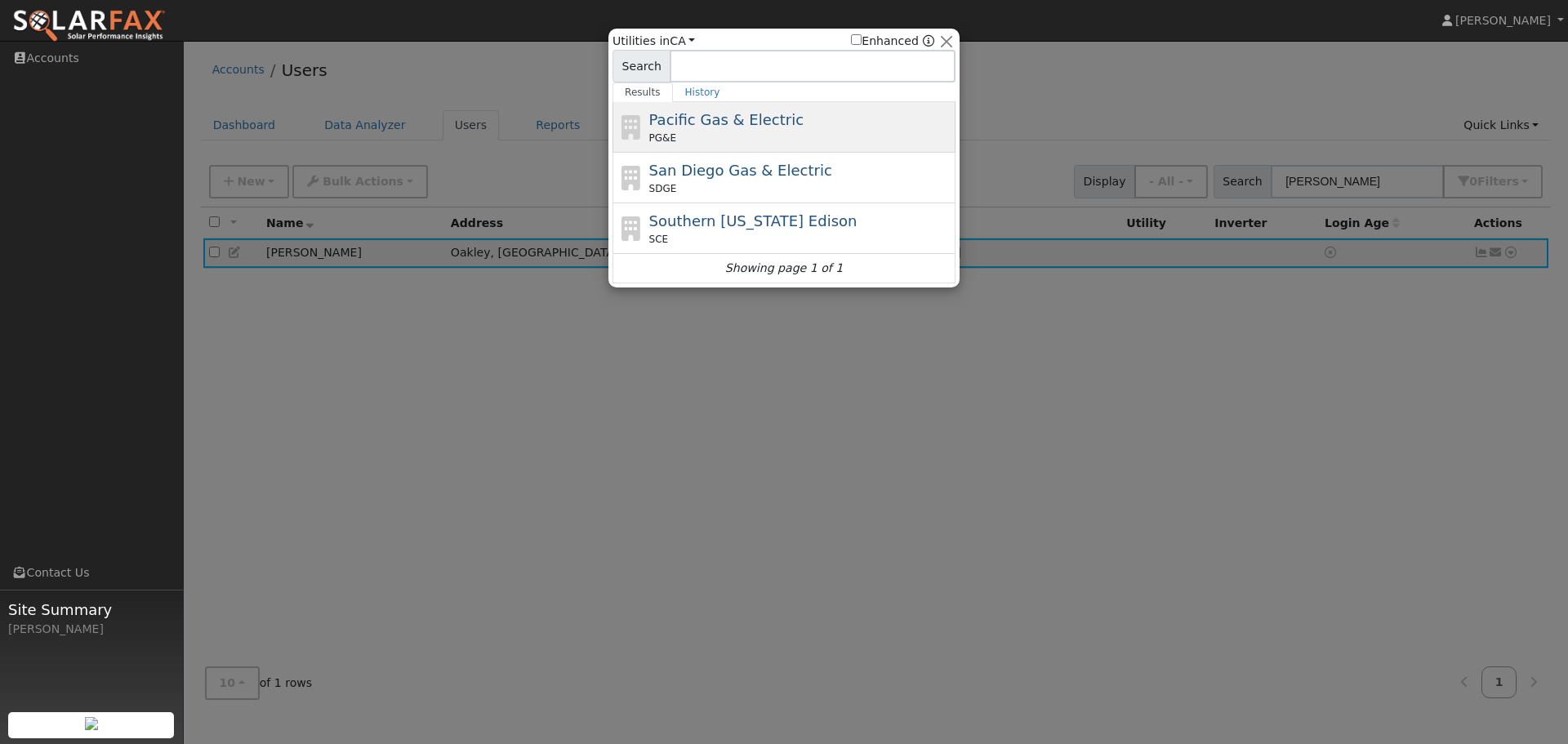
click at [775, 115] on span "Pacific Gas & Electric" at bounding box center [726, 119] width 154 height 17
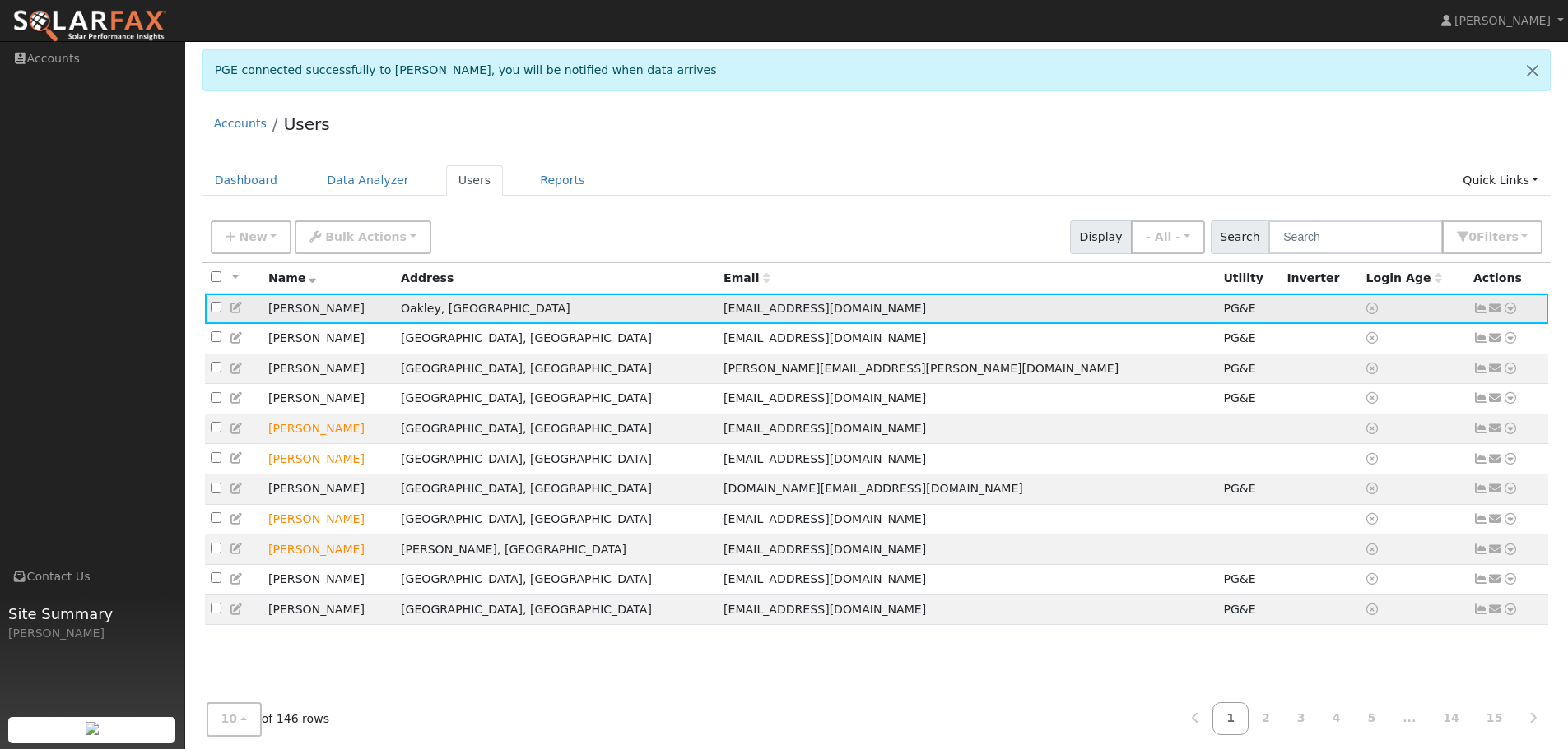
click at [1511, 310] on icon at bounding box center [1509, 309] width 15 height 12
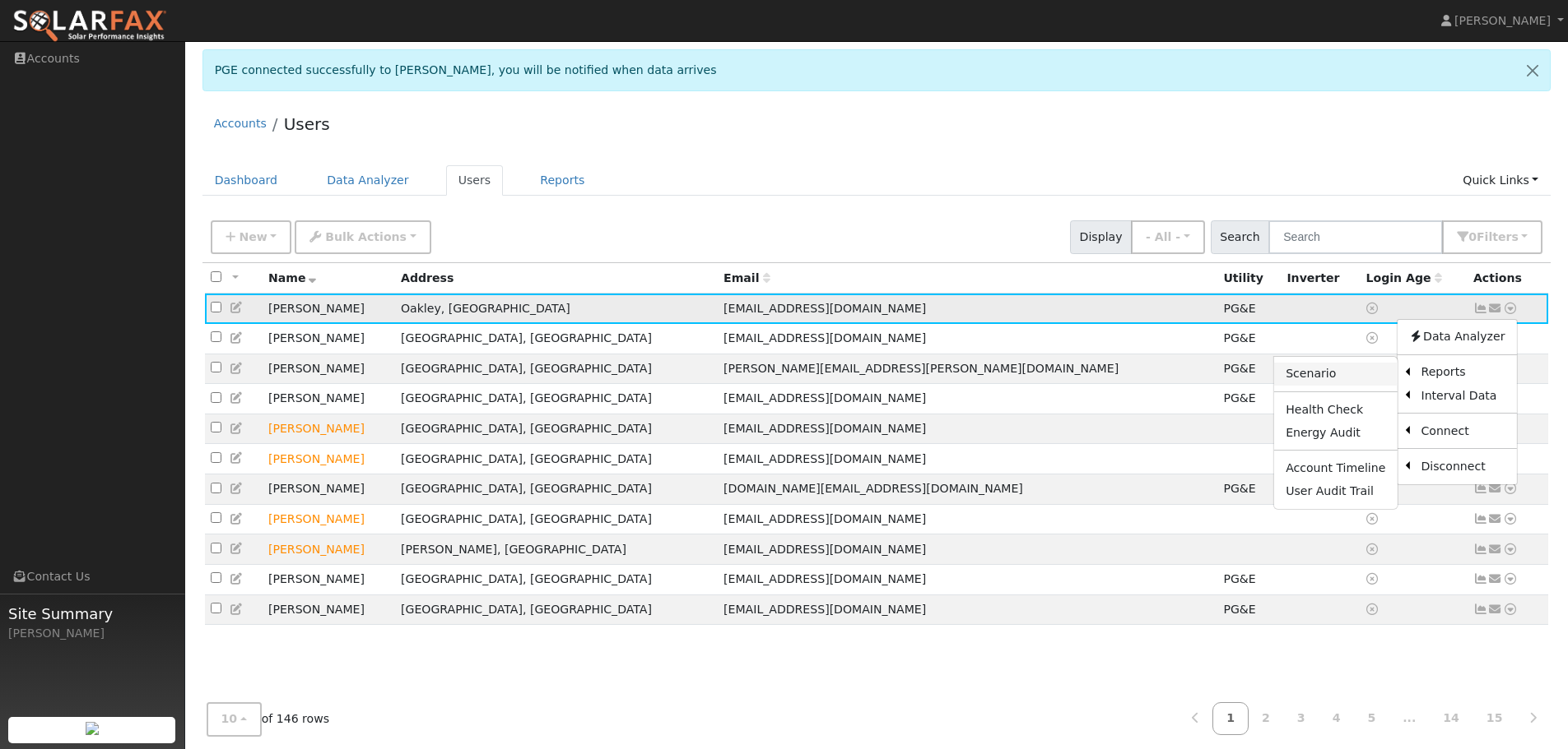
click at [1334, 376] on link "Scenario" at bounding box center [1334, 374] width 122 height 23
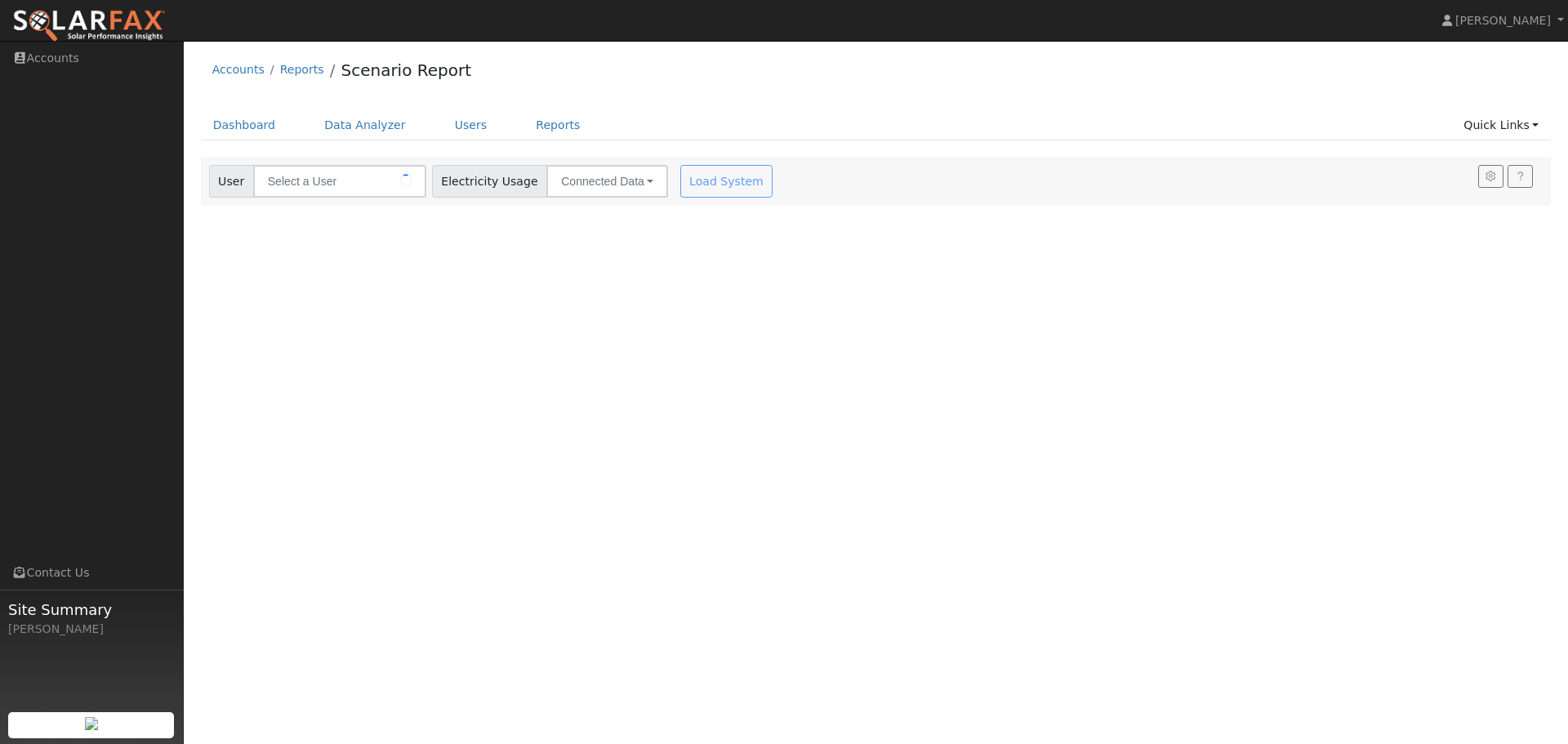
type input "[PERSON_NAME]"
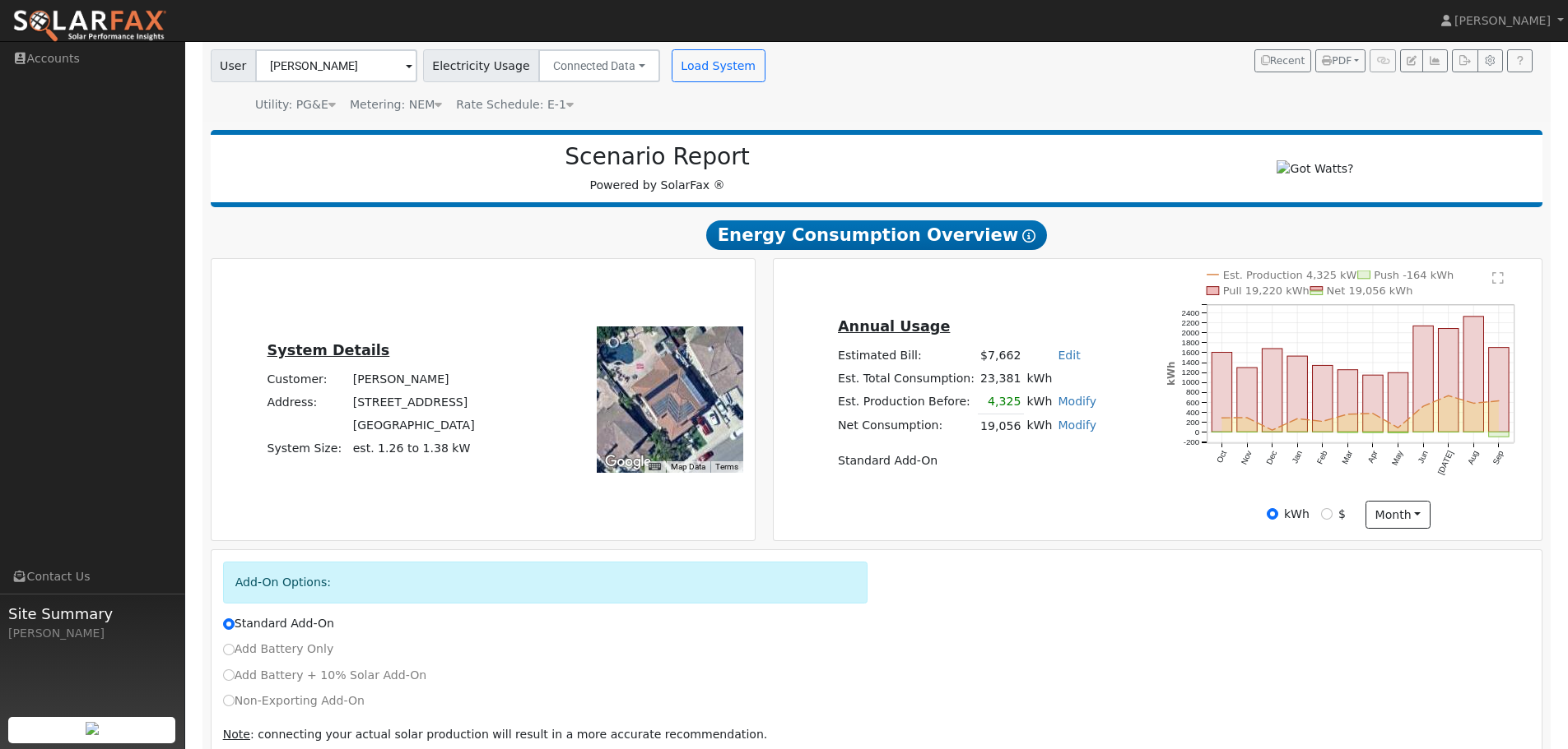
scroll to position [199, 0]
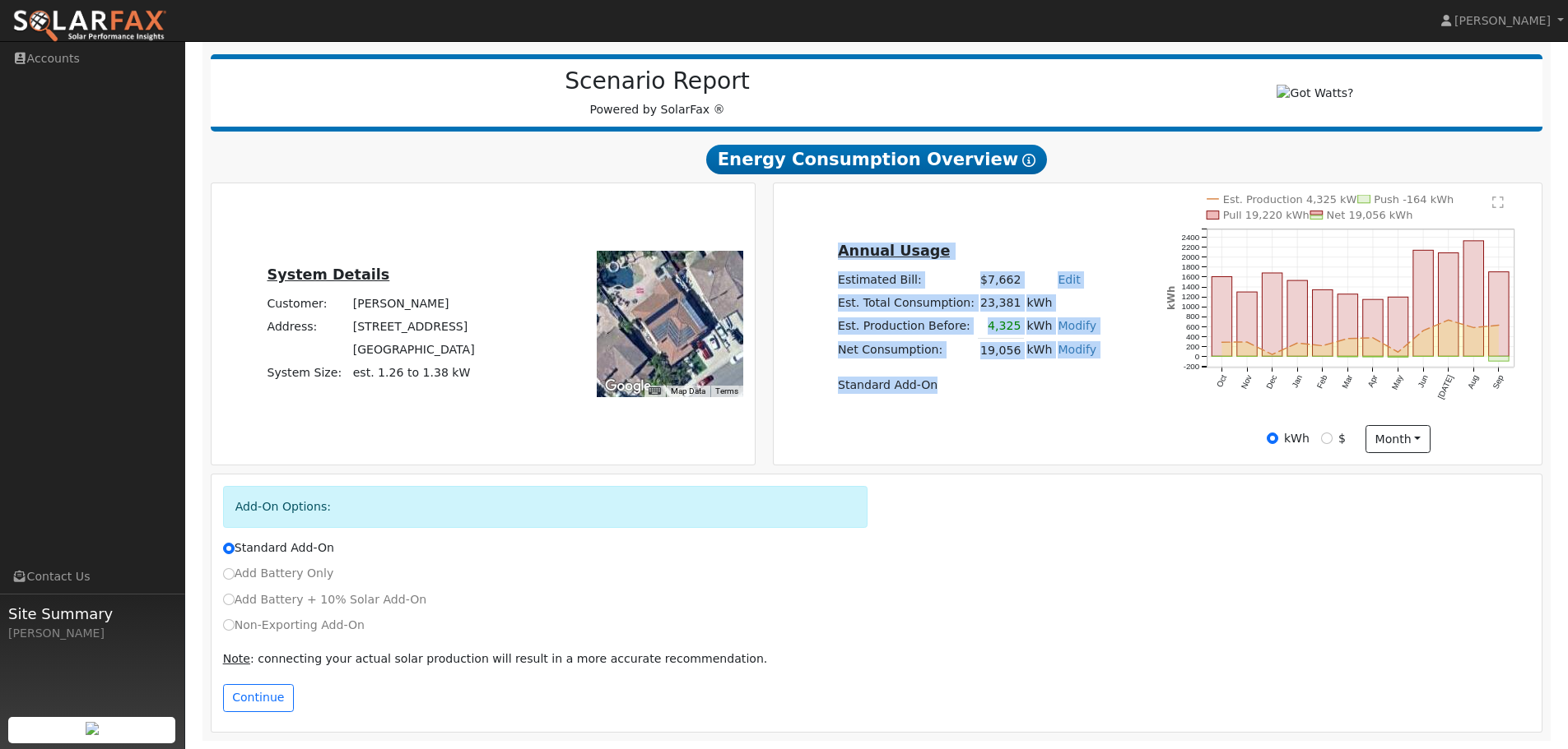
drag, startPoint x: 950, startPoint y: 391, endPoint x: 1006, endPoint y: 410, distance: 59.1
click at [1006, 410] on div "Annual Usage Estimated Bill: $7,662 Edit Estimated Bill $ Annual Est. Total Con…" at bounding box center [1157, 324] width 763 height 258
click at [1006, 408] on div "Annual Usage Estimated Bill: $7,662 Edit Estimated Bill $ Annual Est. Total Con…" at bounding box center [966, 324] width 381 height 168
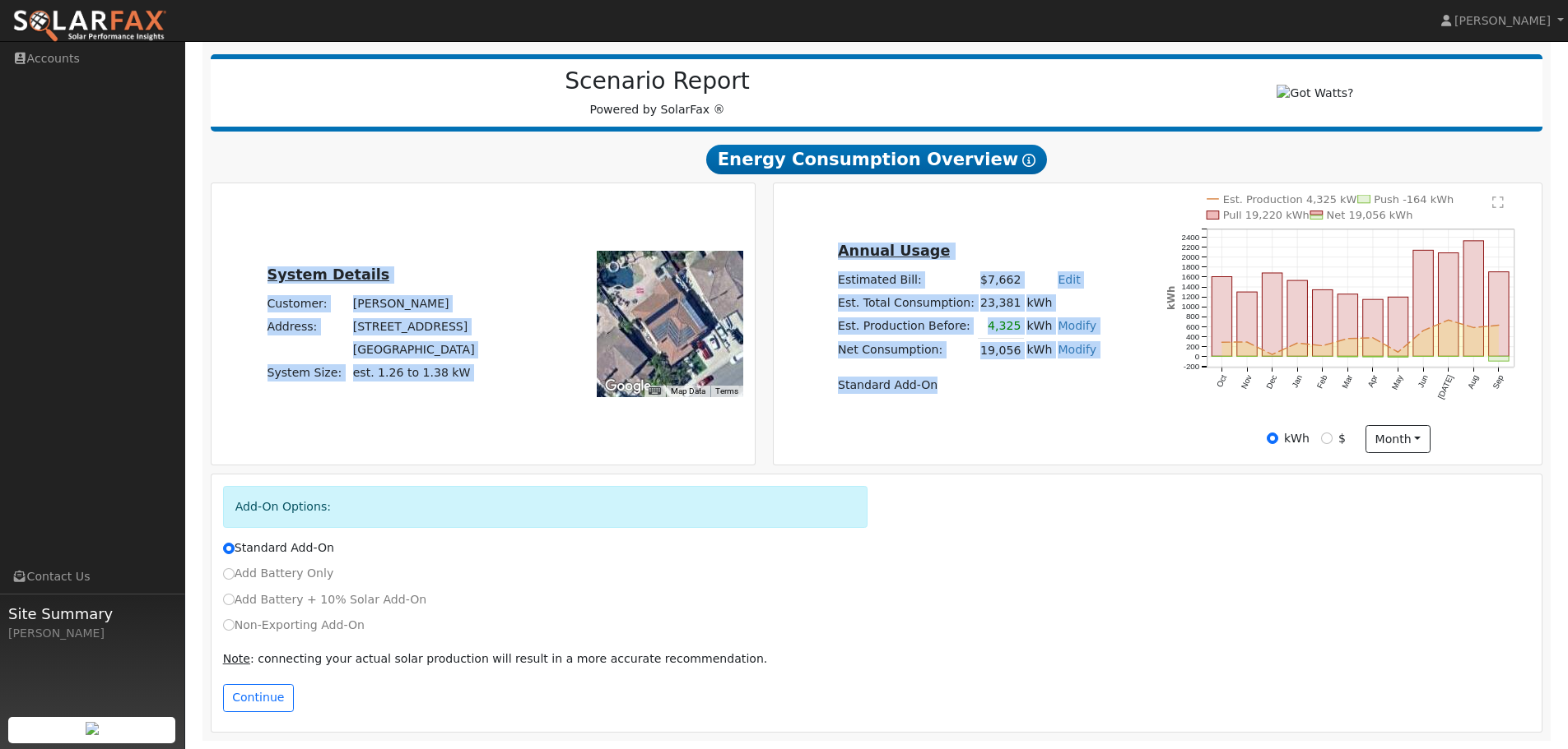
drag, startPoint x: 949, startPoint y: 387, endPoint x: 272, endPoint y: 195, distance: 703.7
click at [272, 195] on div "System Details Customer: [PERSON_NAME] Address: [STREET_ADDRESS] System Size: e…" at bounding box center [876, 324] width 1350 height 283
click at [272, 195] on div "System Details Customer: [PERSON_NAME] Address: [STREET_ADDRESS] System Size: e…" at bounding box center [482, 325] width 543 height 282
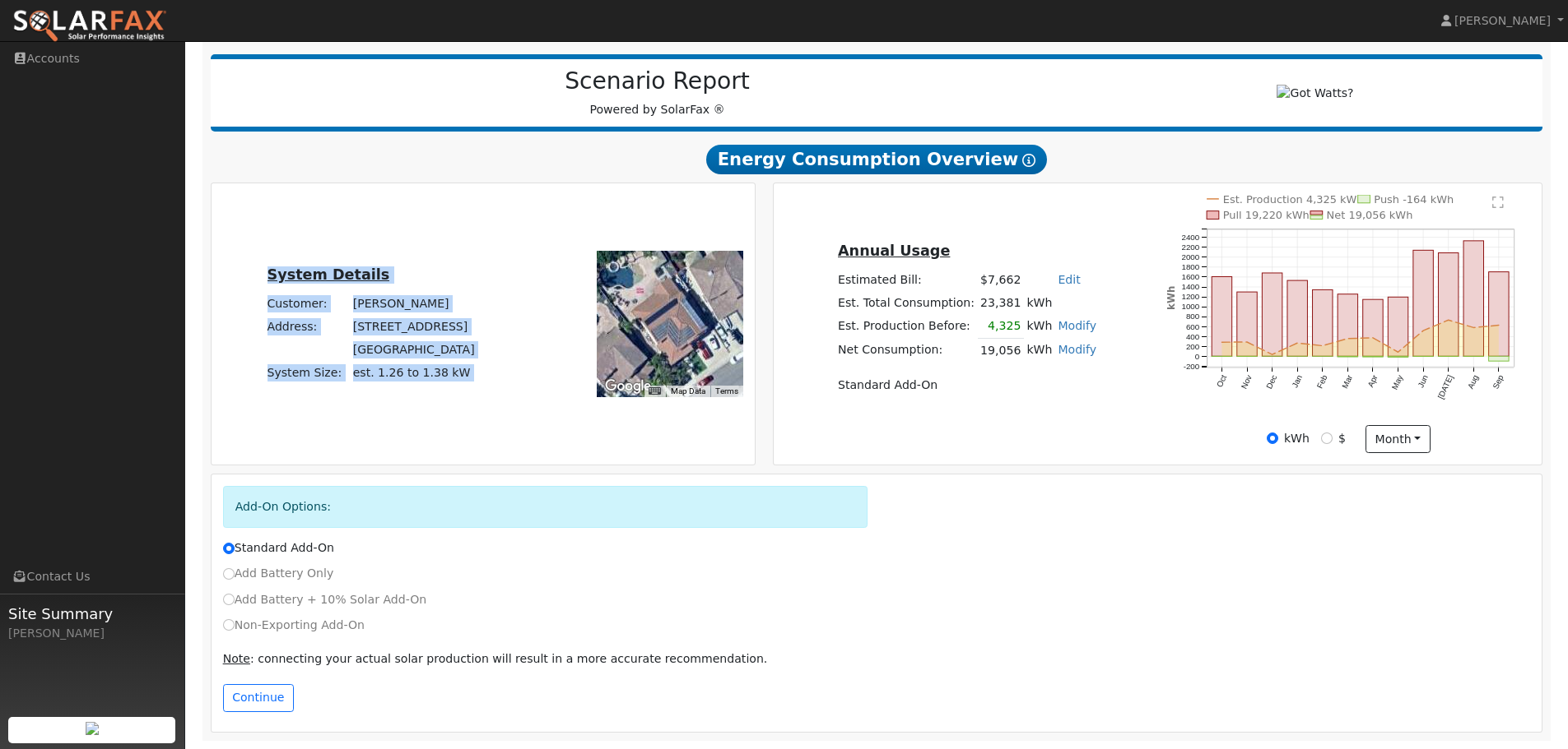
drag, startPoint x: 280, startPoint y: 196, endPoint x: 1032, endPoint y: 406, distance: 780.8
click at [1027, 411] on div "System Details Customer: [PERSON_NAME] Address: [STREET_ADDRESS] System Size: e…" at bounding box center [876, 324] width 1350 height 283
click at [1032, 406] on div "Annual Usage Estimated Bill: $7,662 Edit Estimated Bill $ Annual Est. Total Con…" at bounding box center [966, 324] width 381 height 168
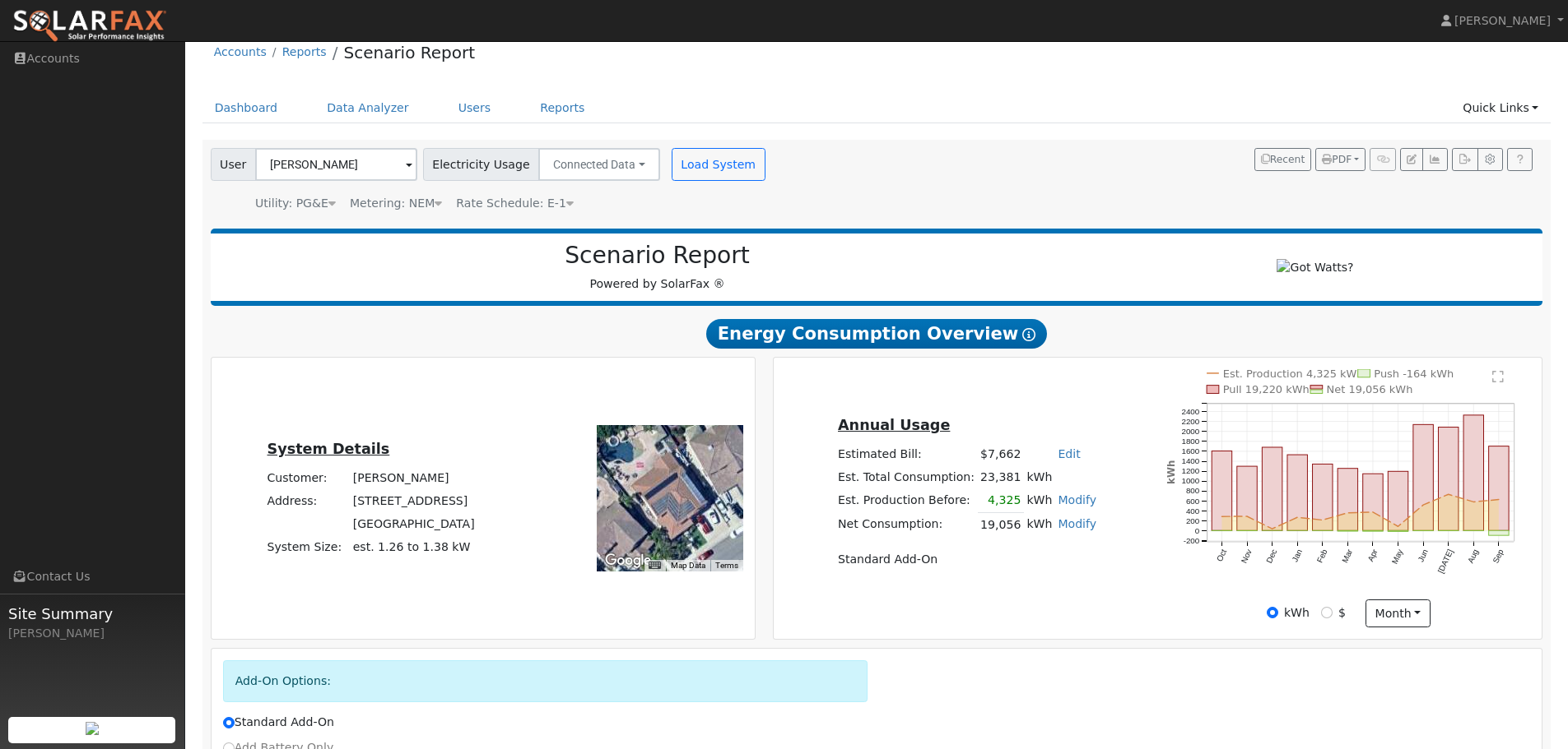
scroll to position [0, 0]
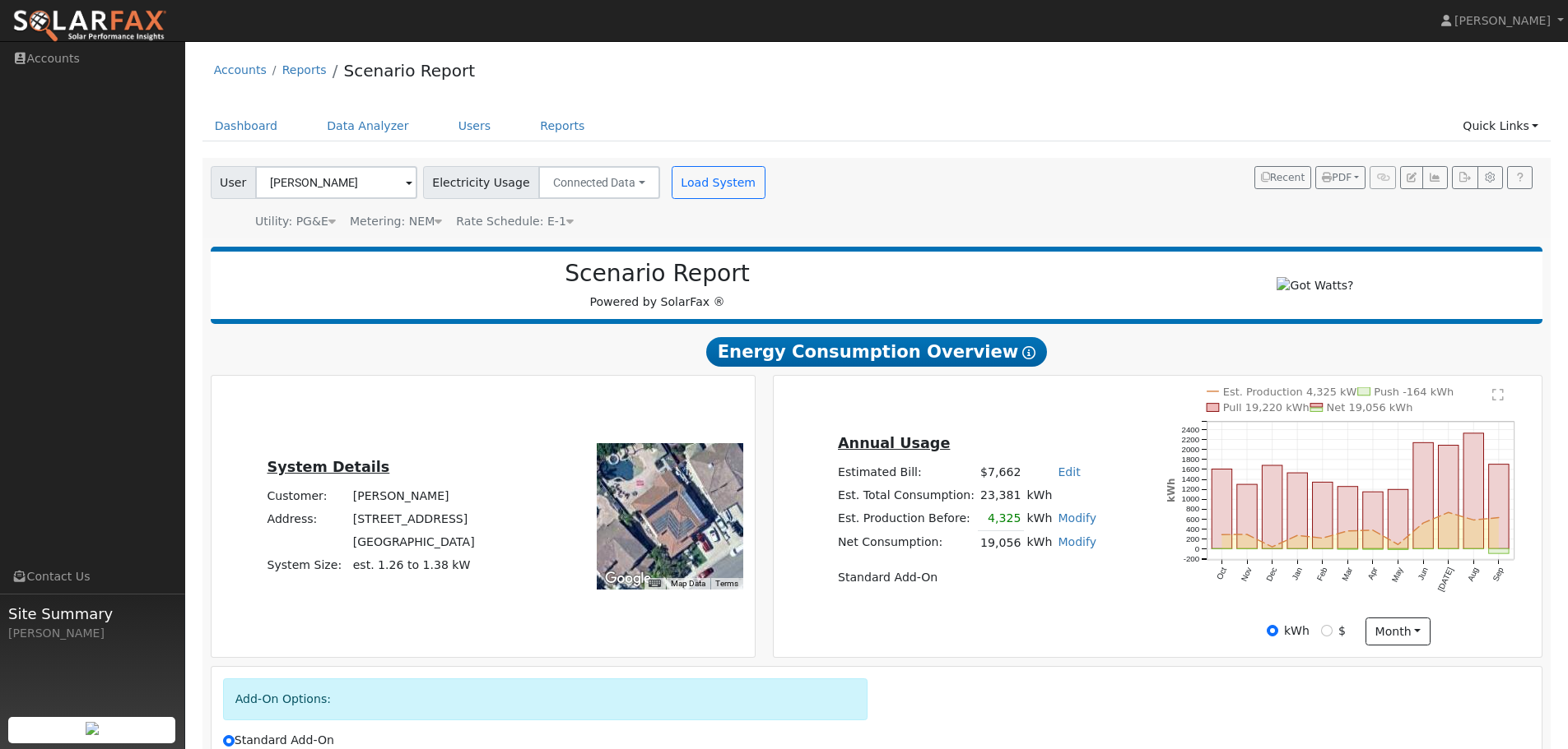
click at [404, 526] on td "[STREET_ADDRESS]" at bounding box center [414, 519] width 127 height 23
copy td "[STREET_ADDRESS]"
click at [1065, 525] on link "Modify" at bounding box center [1077, 517] width 39 height 13
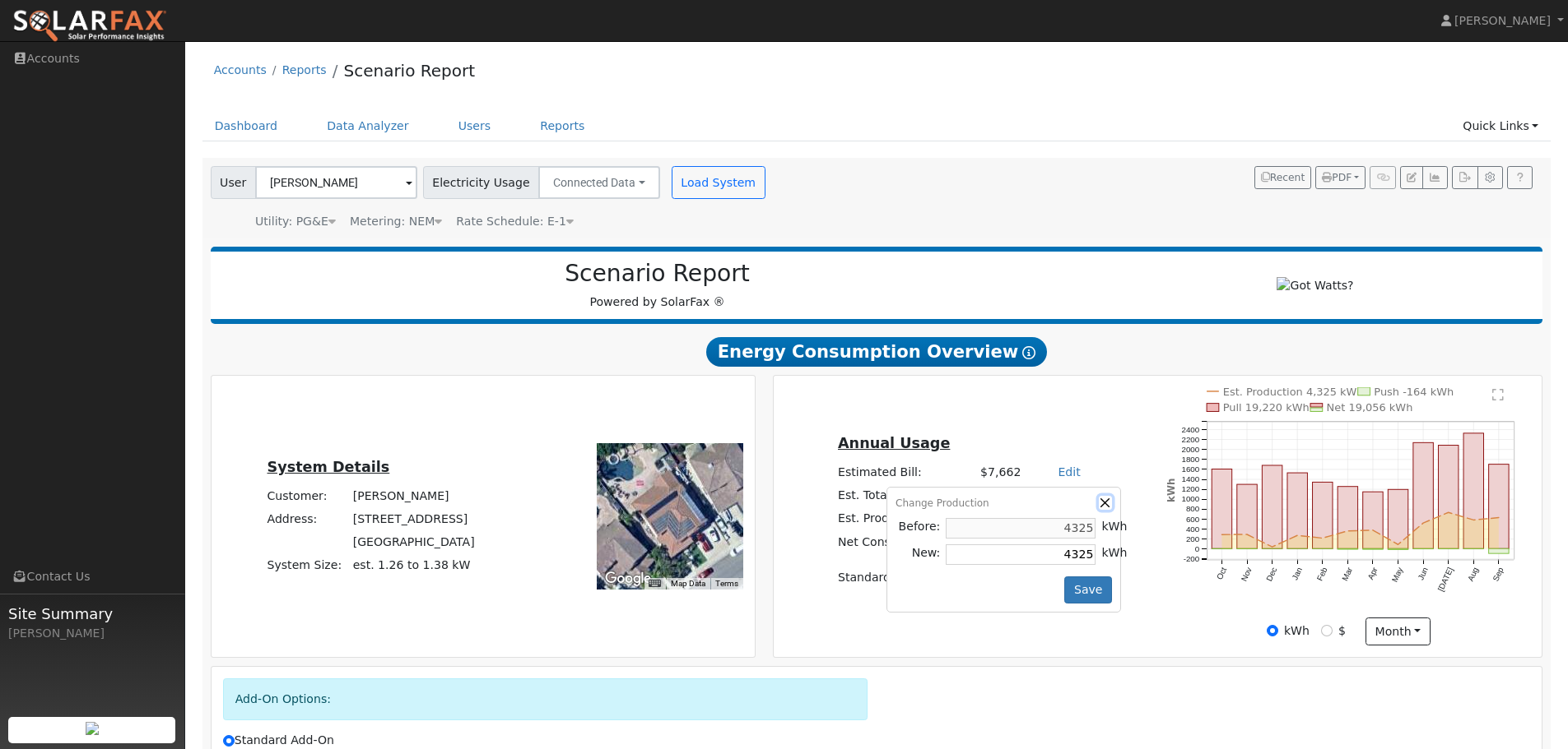
click at [1098, 509] on button "button" at bounding box center [1105, 503] width 14 height 14
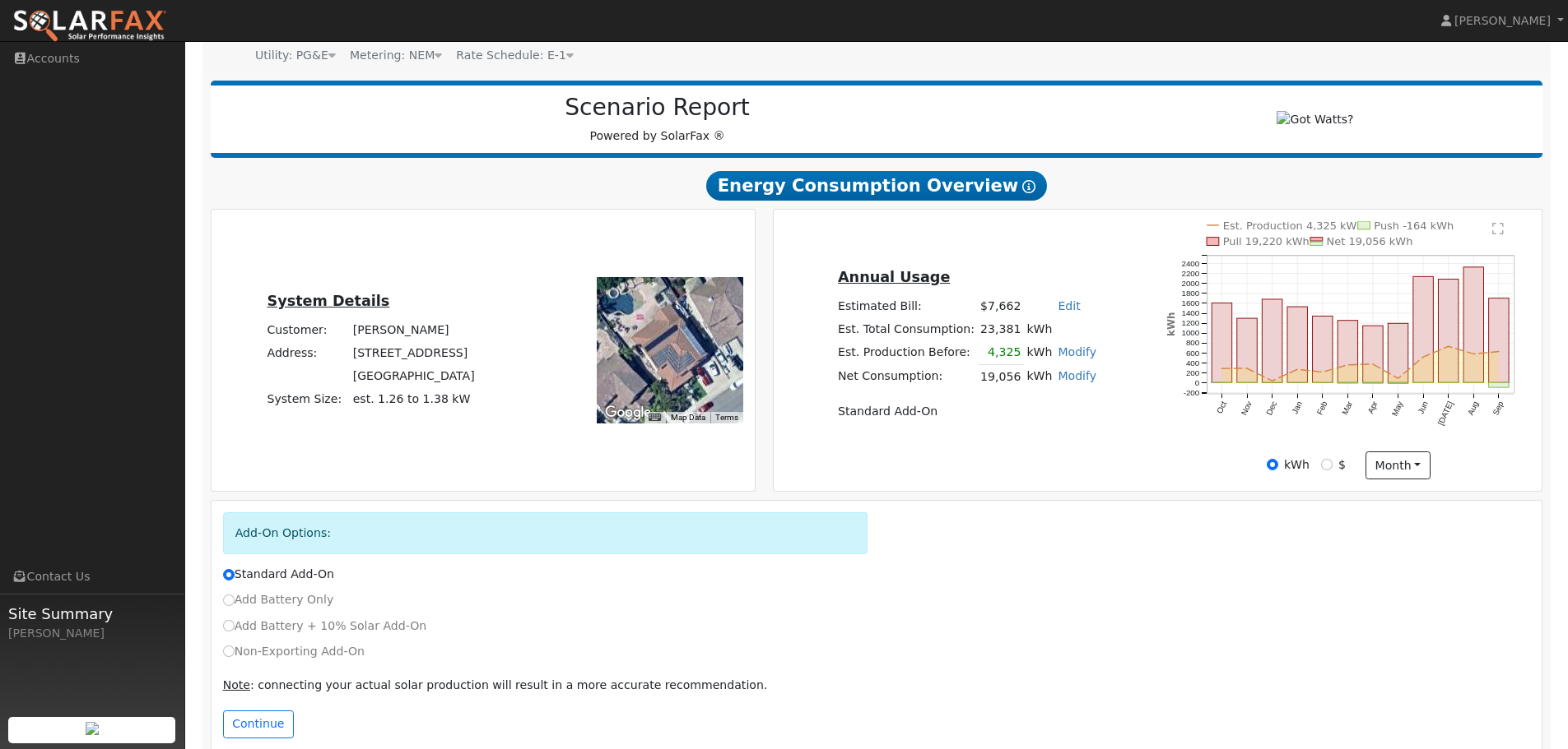
scroll to position [199, 0]
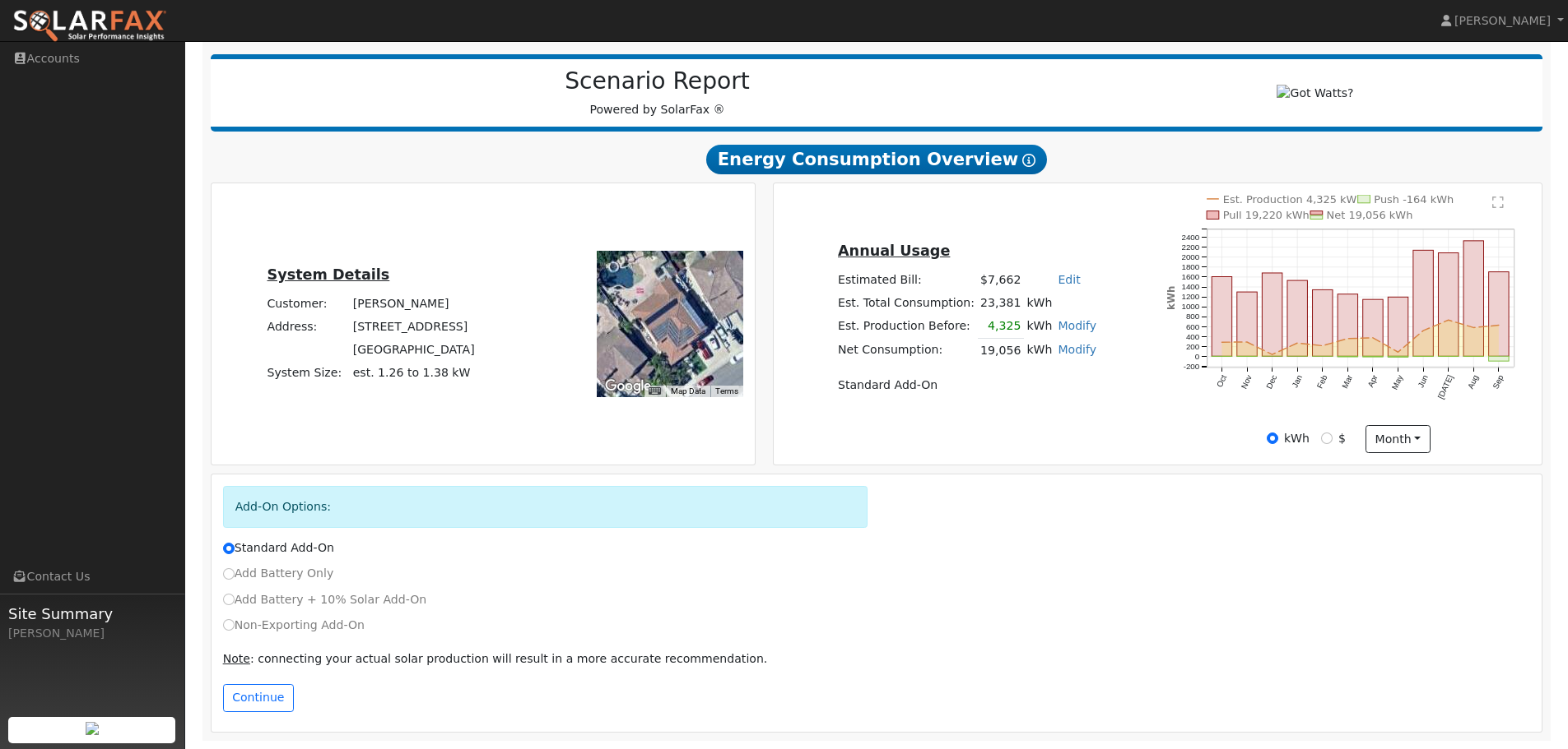
click at [1066, 326] on link "Modify" at bounding box center [1077, 325] width 39 height 13
click at [1082, 391] on button "Save" at bounding box center [1088, 398] width 48 height 28
click at [1064, 324] on link "Modify" at bounding box center [1077, 325] width 39 height 13
click at [1045, 364] on input "4325" at bounding box center [1020, 362] width 150 height 21
click at [1076, 400] on button "Save" at bounding box center [1088, 398] width 48 height 28
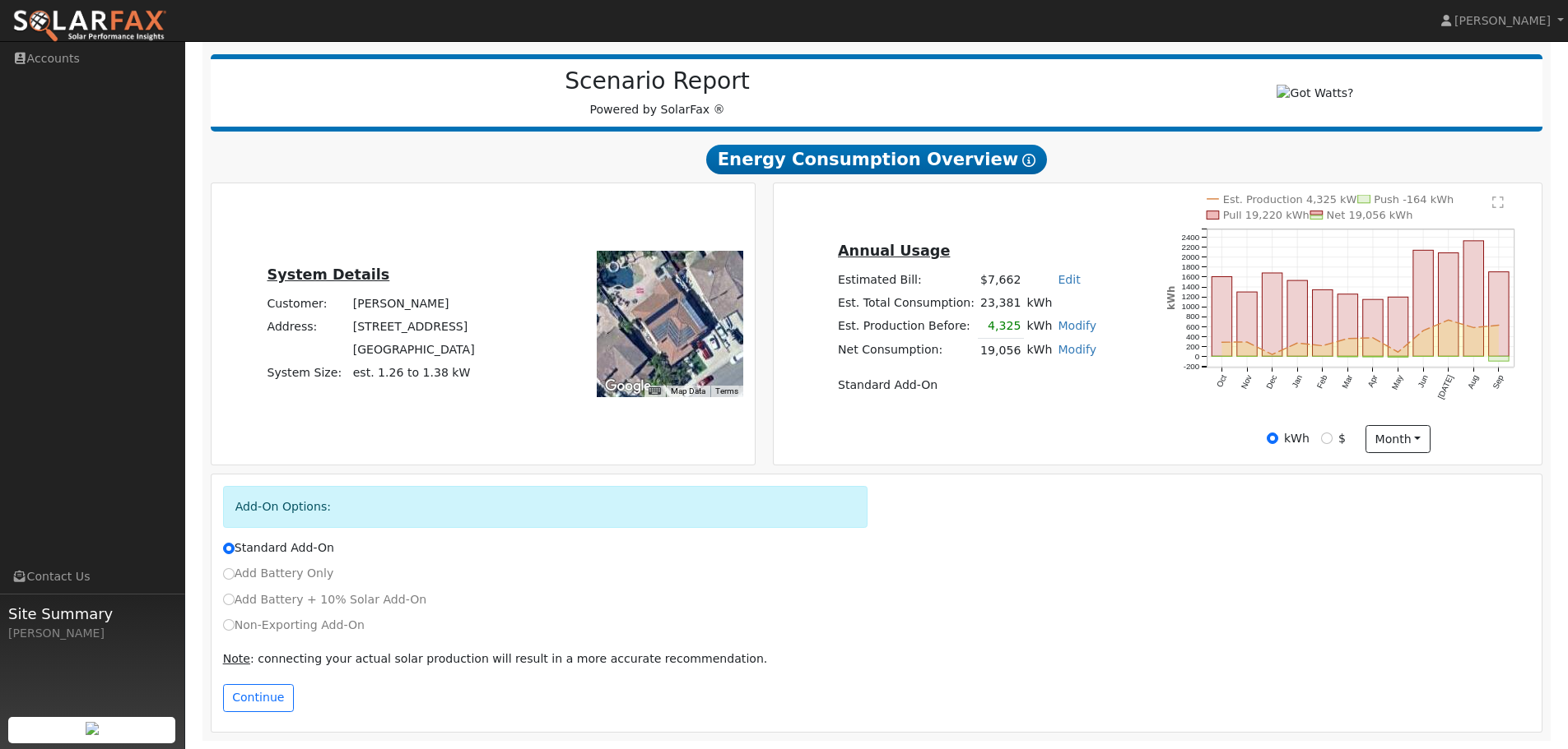
click at [1077, 327] on link "Modify" at bounding box center [1077, 325] width 39 height 13
click at [1089, 394] on button "Save" at bounding box center [1088, 398] width 48 height 28
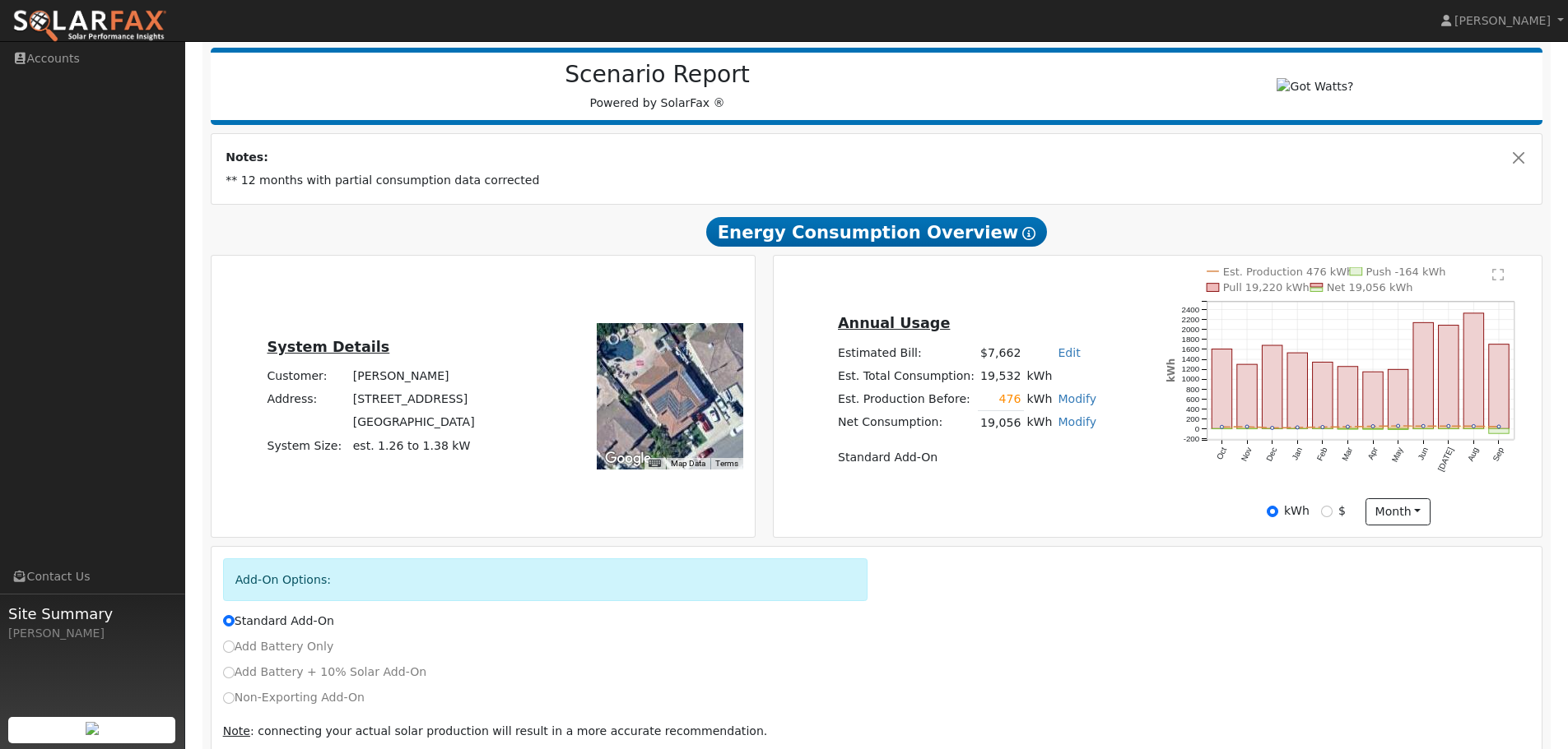
click at [1065, 405] on link "Modify" at bounding box center [1077, 398] width 39 height 13
type input "476"
click at [1098, 391] on button "button" at bounding box center [1105, 383] width 14 height 14
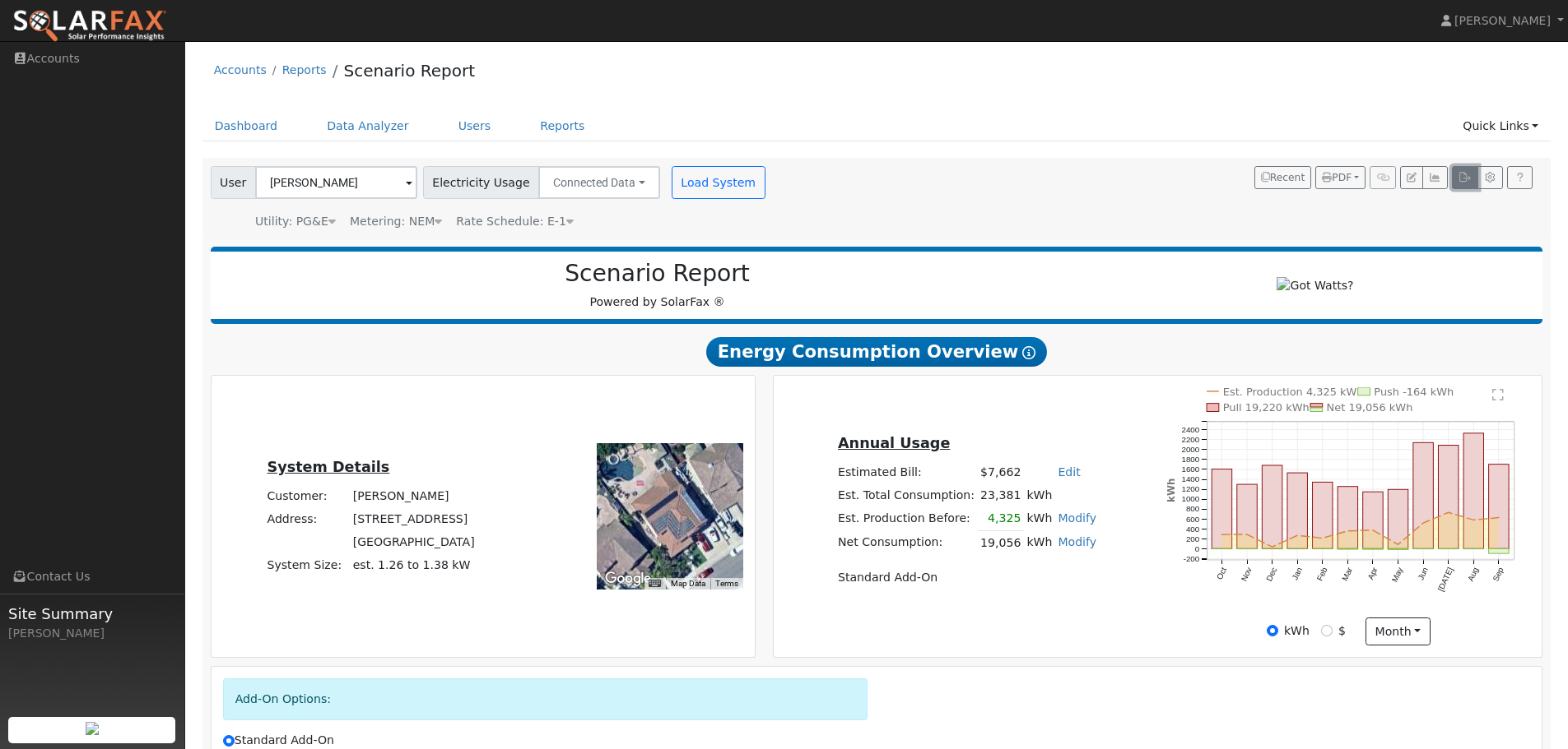
click at [1462, 183] on icon "button" at bounding box center [1464, 178] width 13 height 10
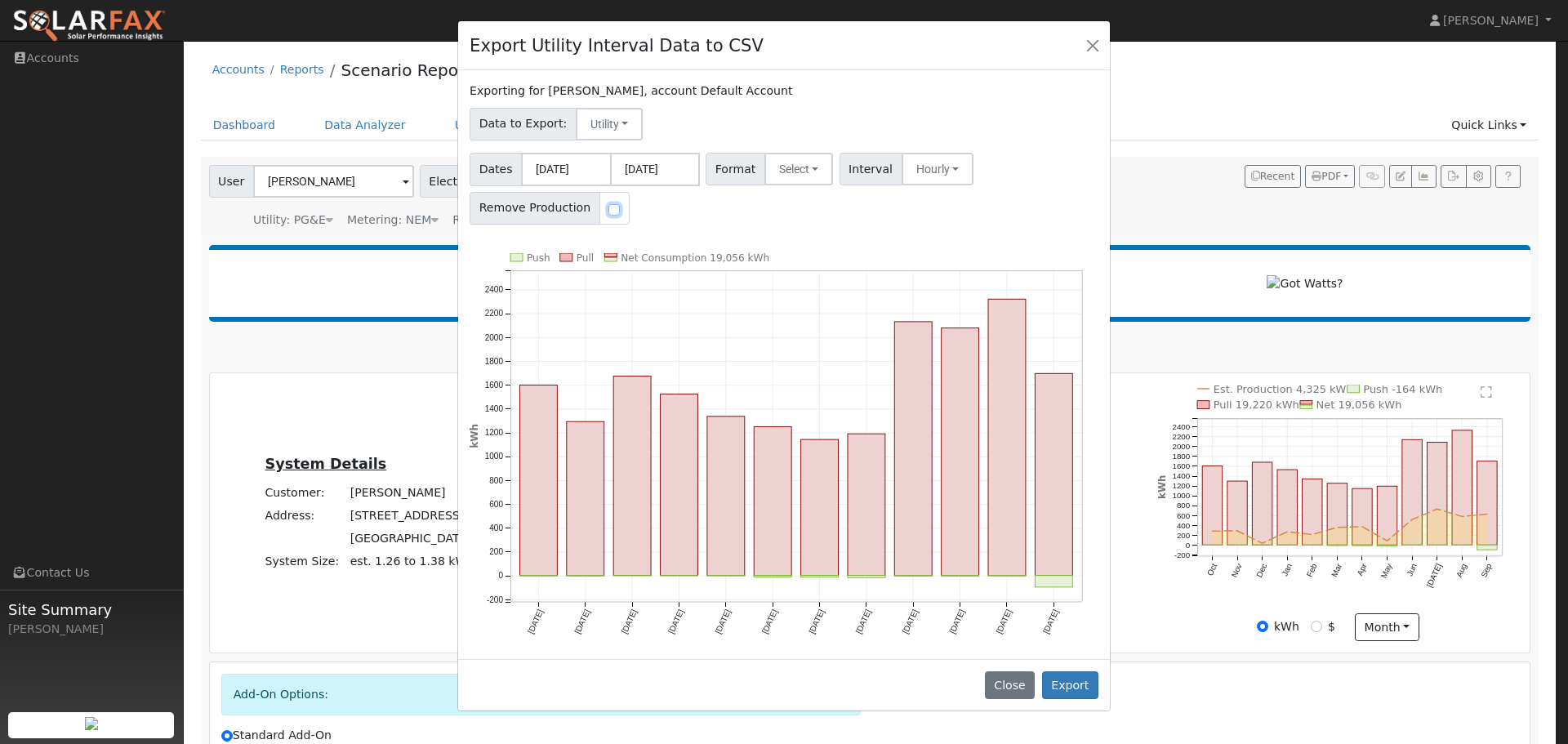
click at [609, 213] on input "checkbox" at bounding box center [615, 210] width 12 height 12
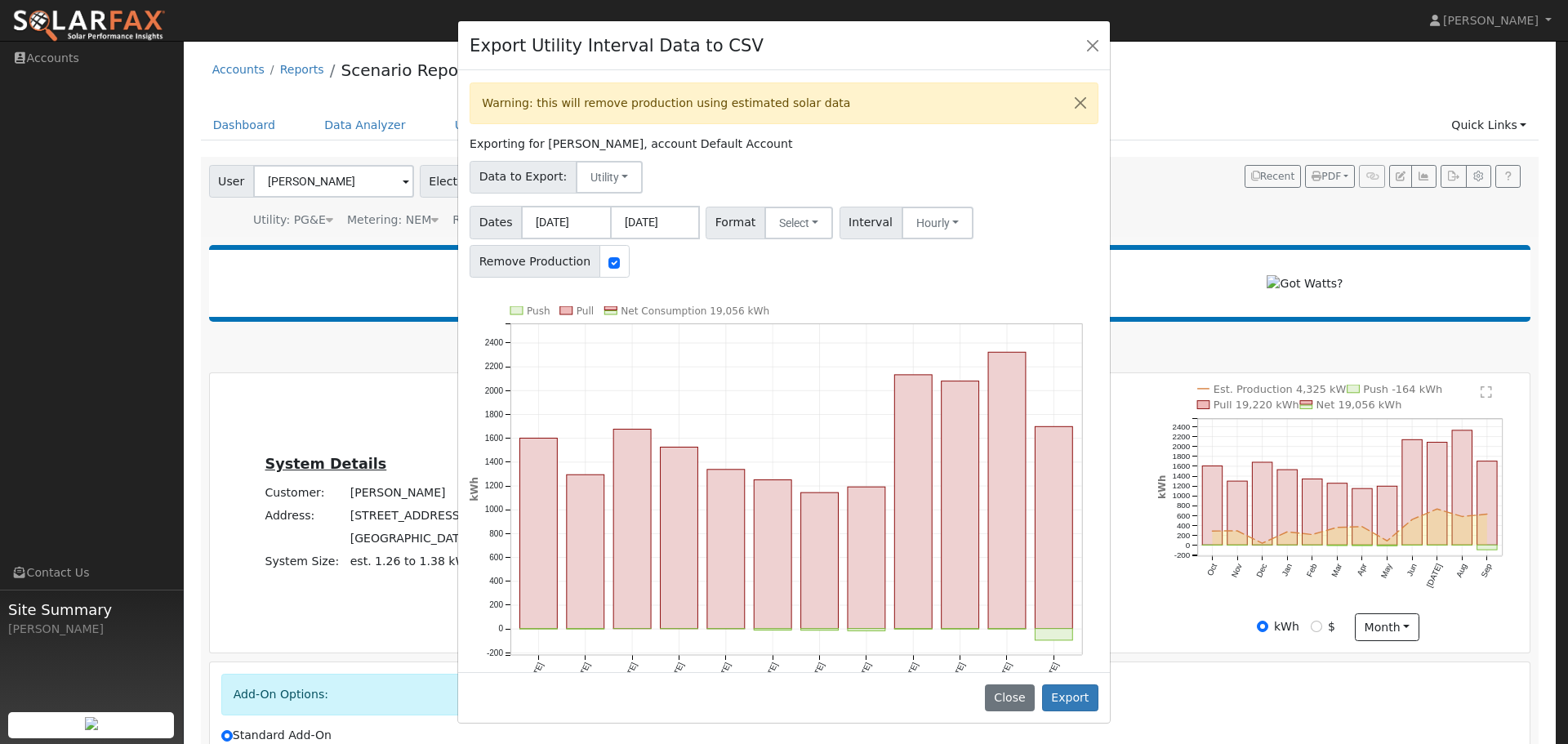
click at [754, 278] on div "Dates [DATE] [DATE] Format Select Generic PG&E SCE SDGE Aurora Energy Toolbase …" at bounding box center [784, 239] width 635 height 78
click at [783, 227] on button "Select" at bounding box center [799, 223] width 70 height 33
click at [817, 412] on link "OpenSolar" at bounding box center [818, 409] width 117 height 23
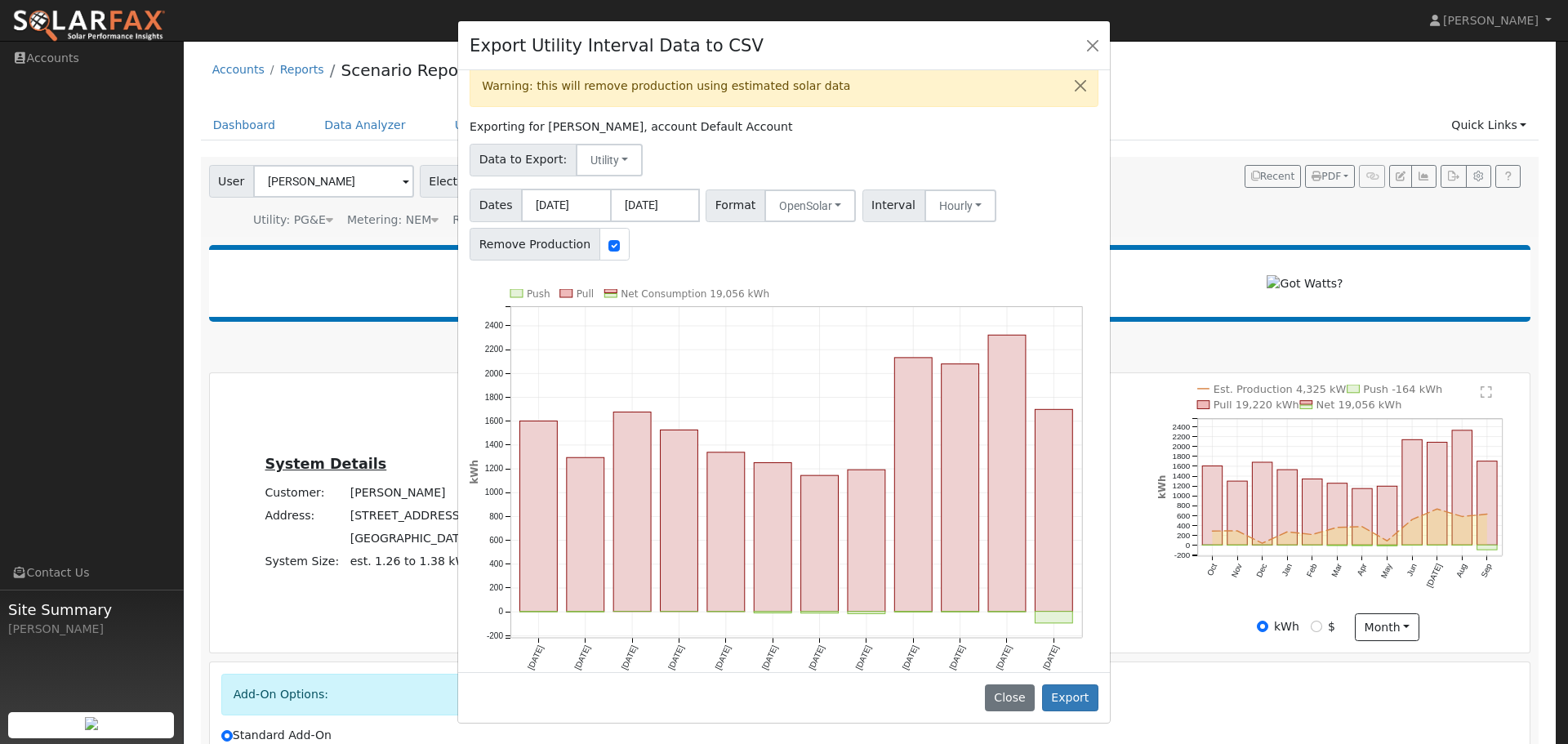
scroll to position [33, 0]
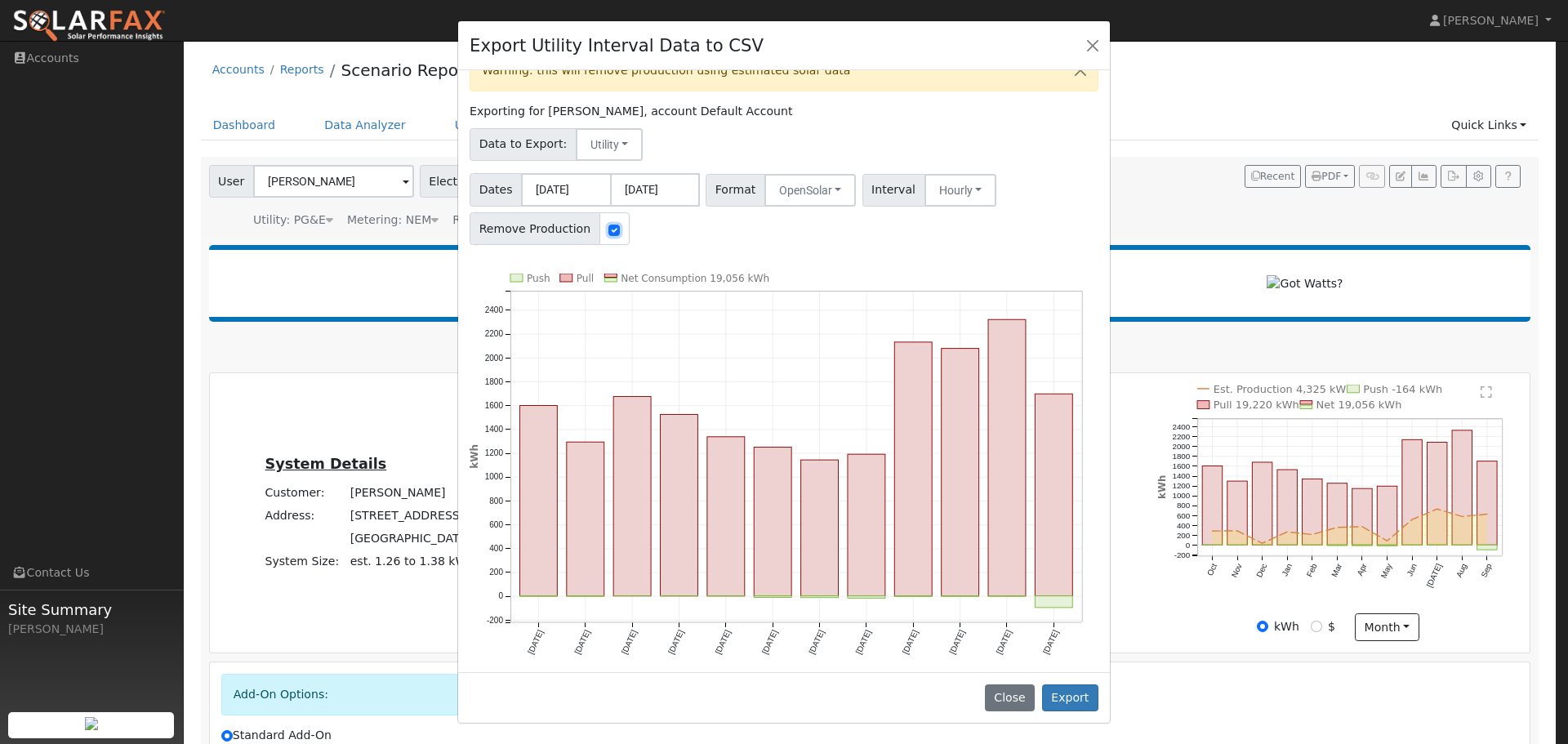
click at [609, 234] on input "checkbox" at bounding box center [615, 230] width 12 height 12
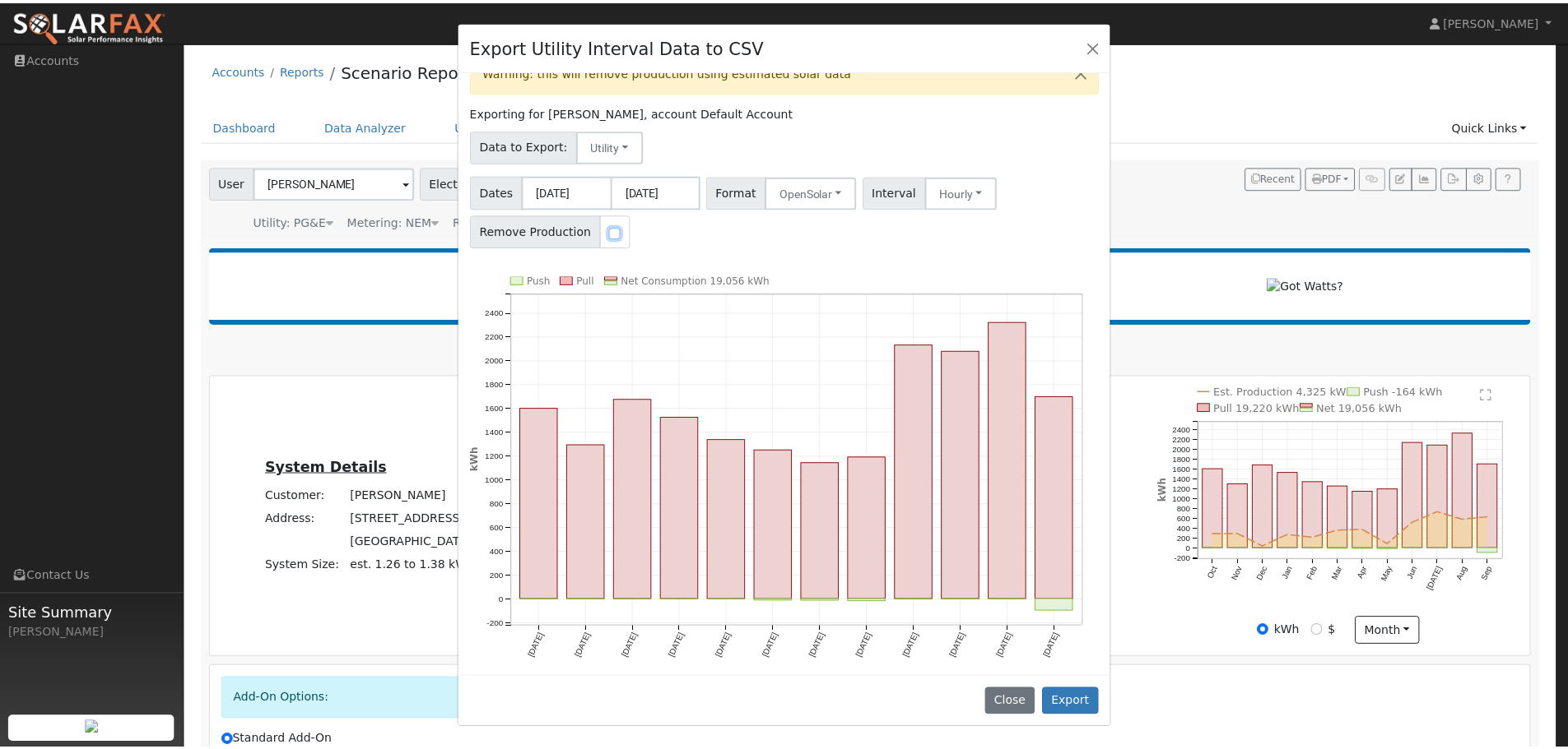
scroll to position [0, 0]
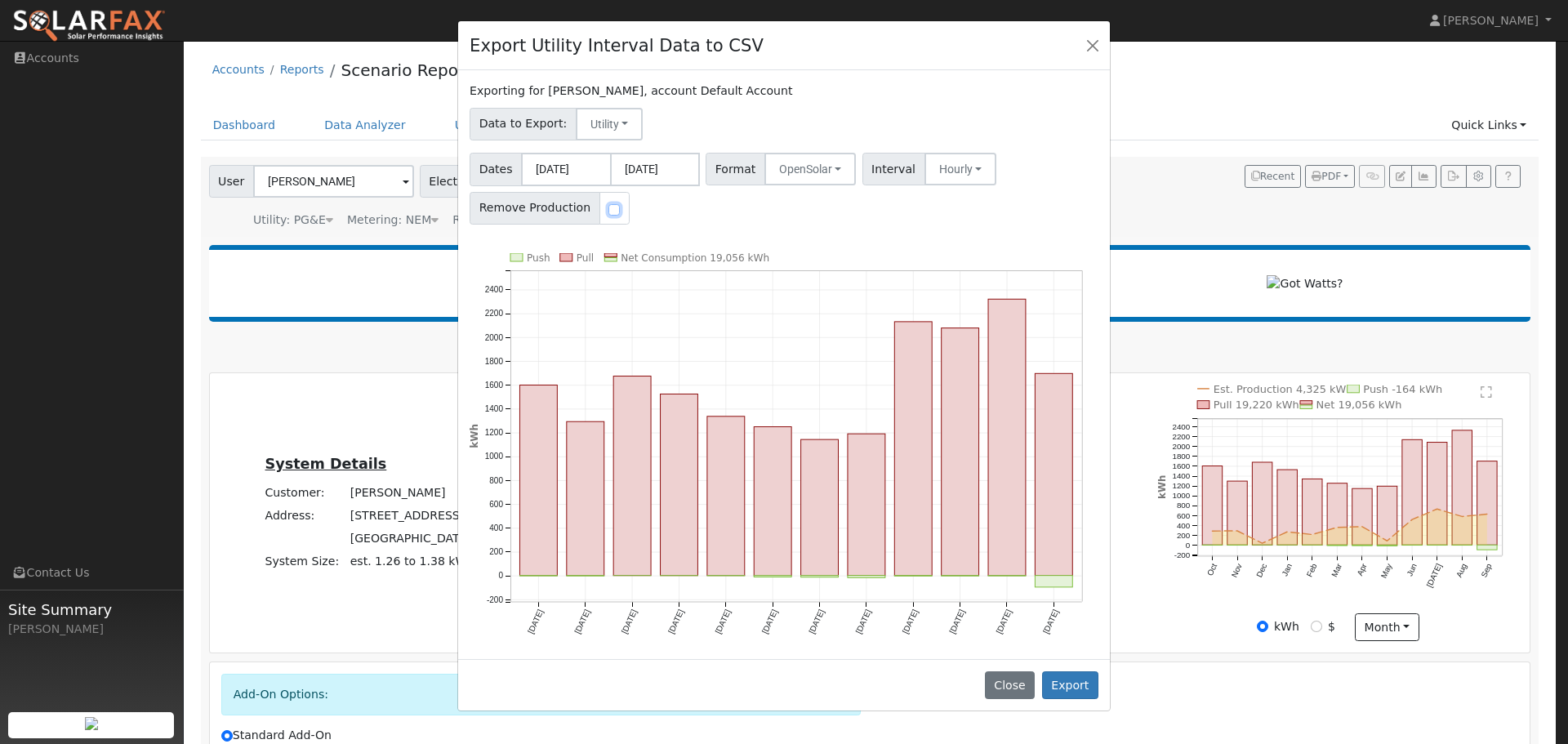
click at [609, 212] on input "checkbox" at bounding box center [615, 210] width 12 height 12
checkbox input "true"
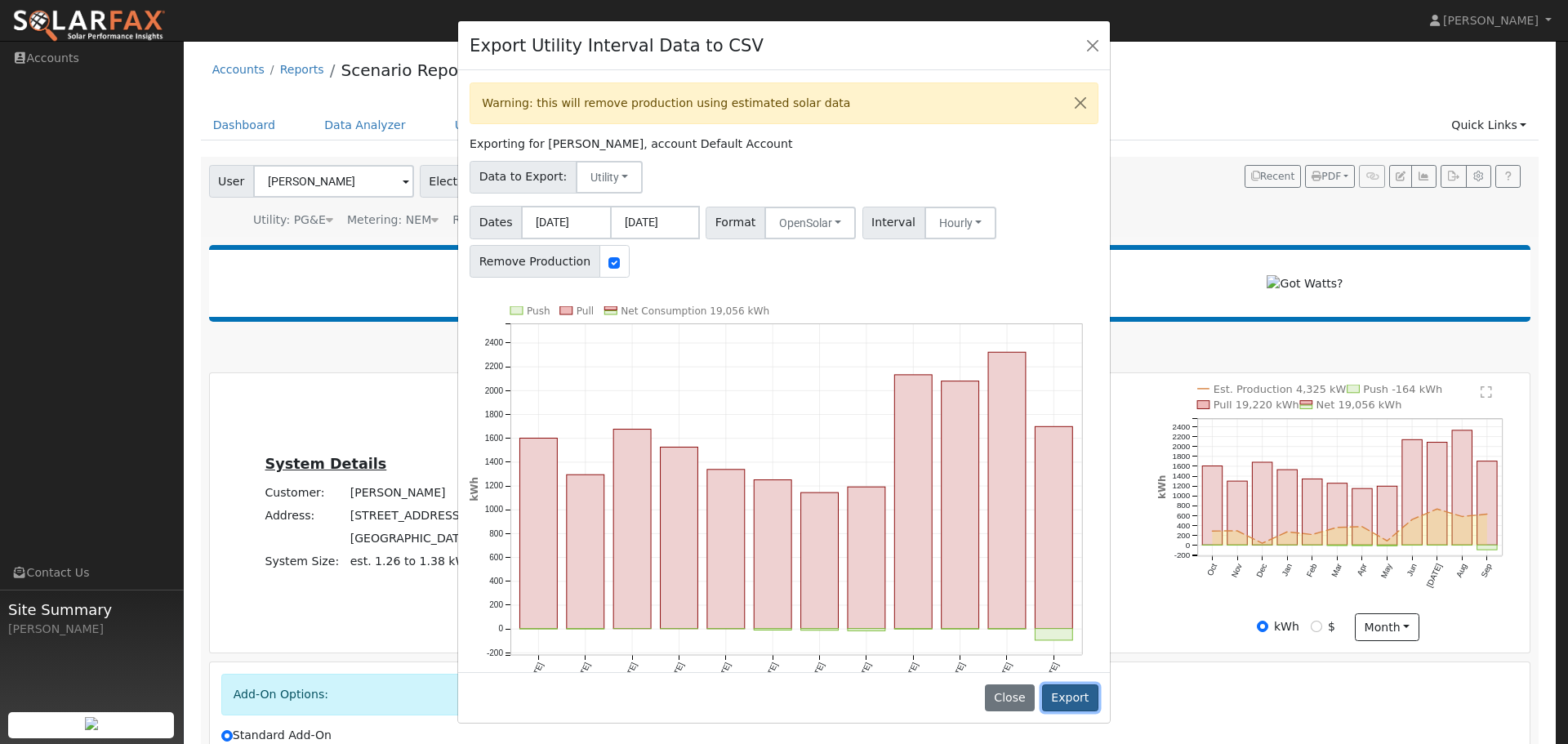
click at [1074, 703] on button "Export" at bounding box center [1070, 698] width 56 height 28
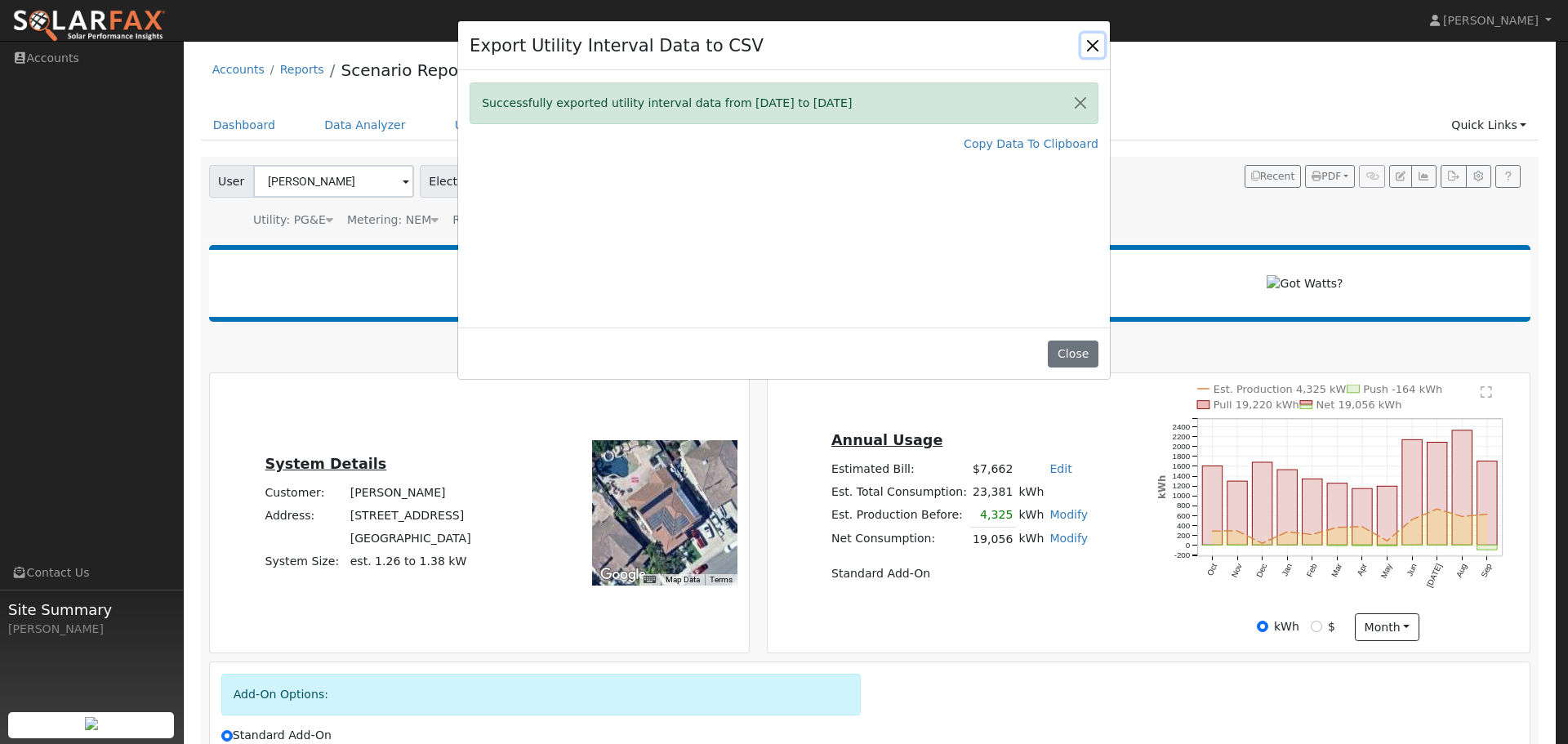
click at [1094, 44] on button "Close" at bounding box center [1093, 45] width 23 height 23
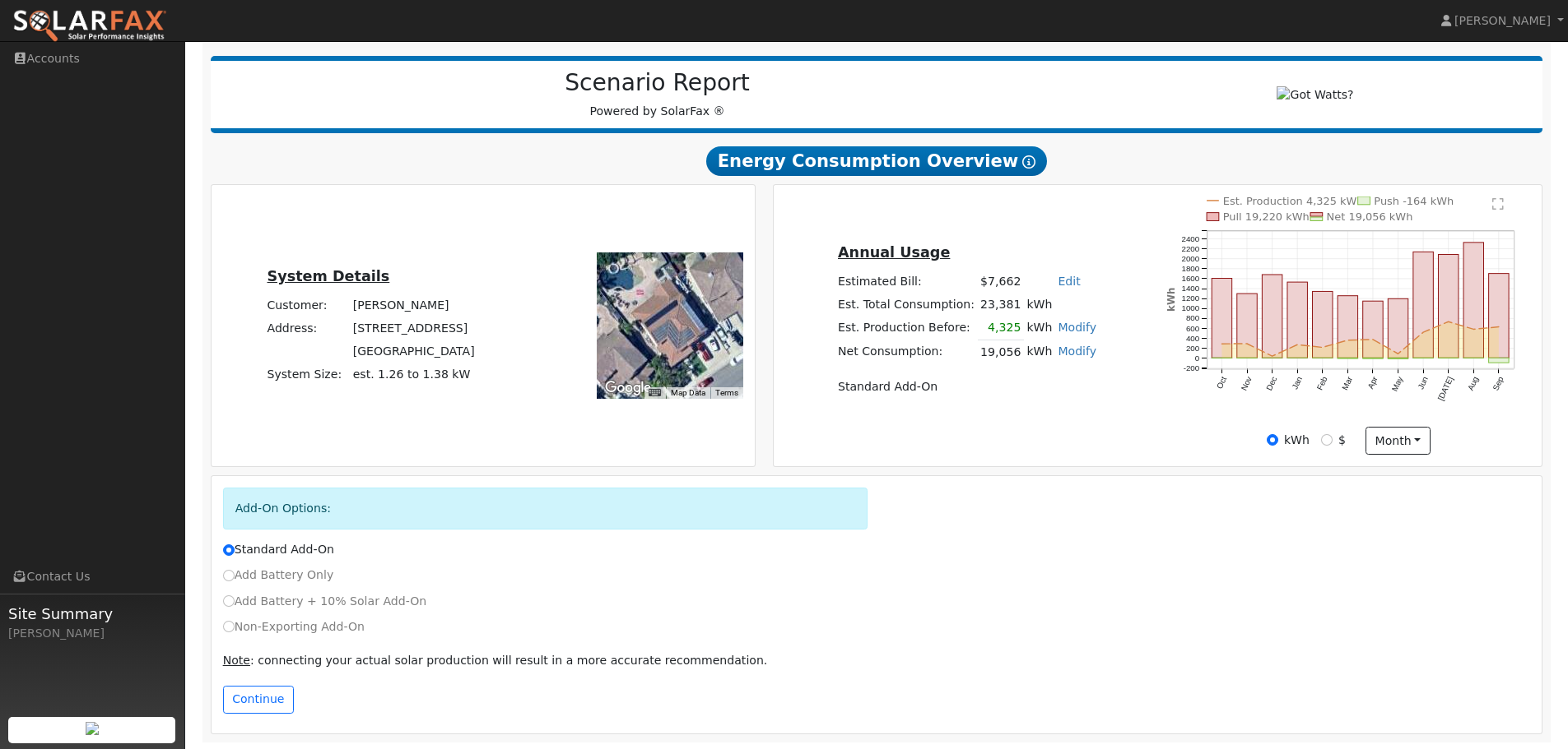
scroll to position [199, 0]
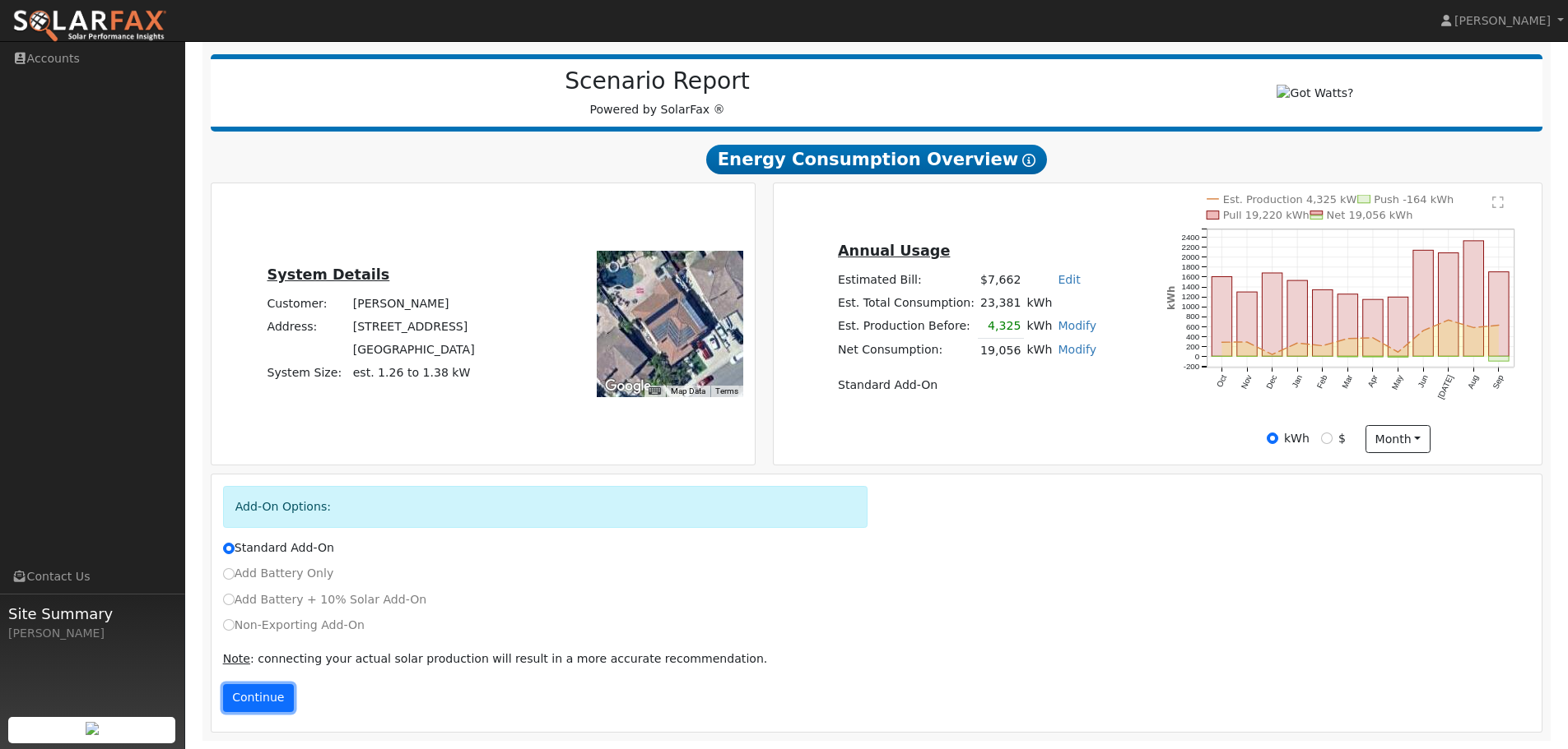
click at [252, 697] on button "Continue" at bounding box center [258, 698] width 70 height 28
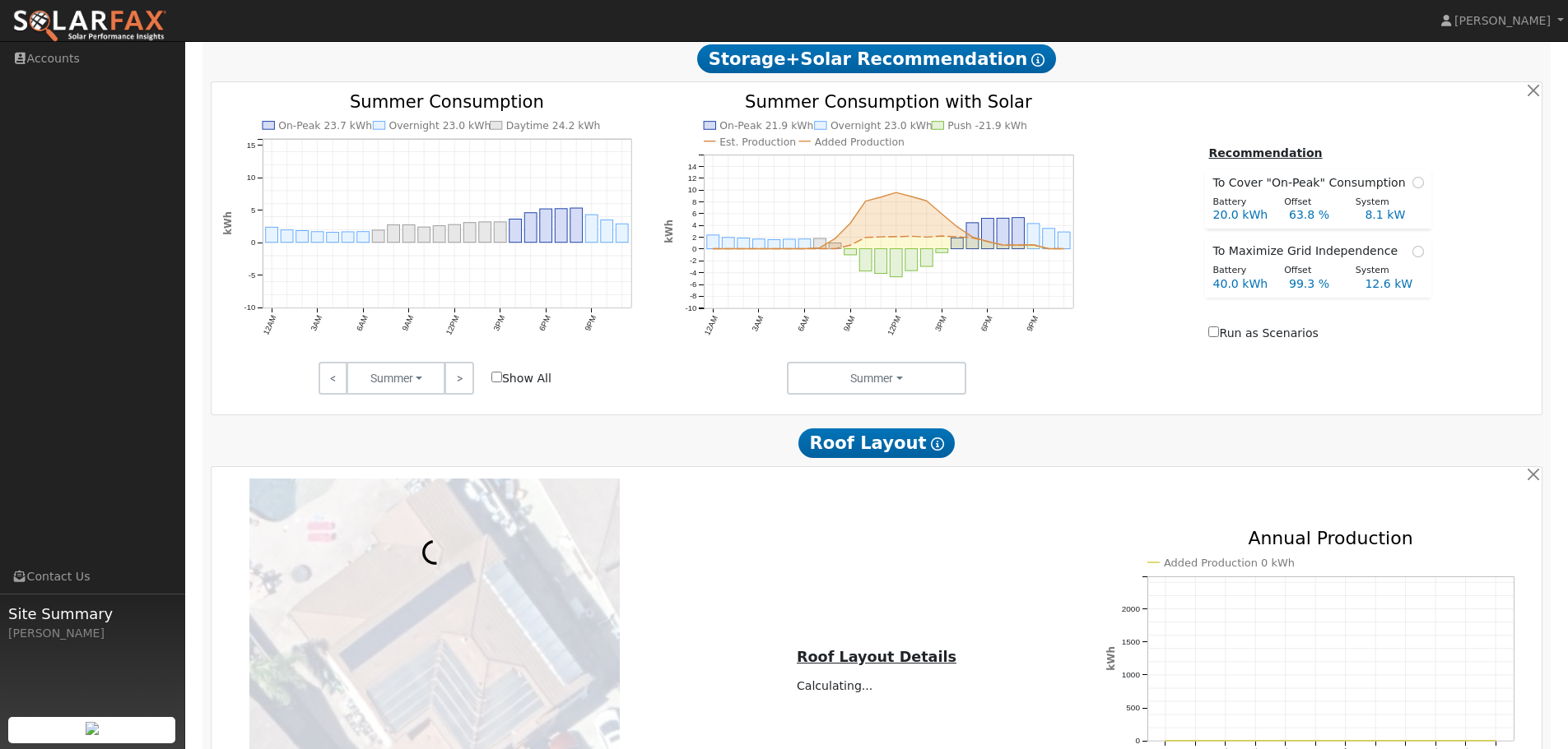
scroll to position [816, 0]
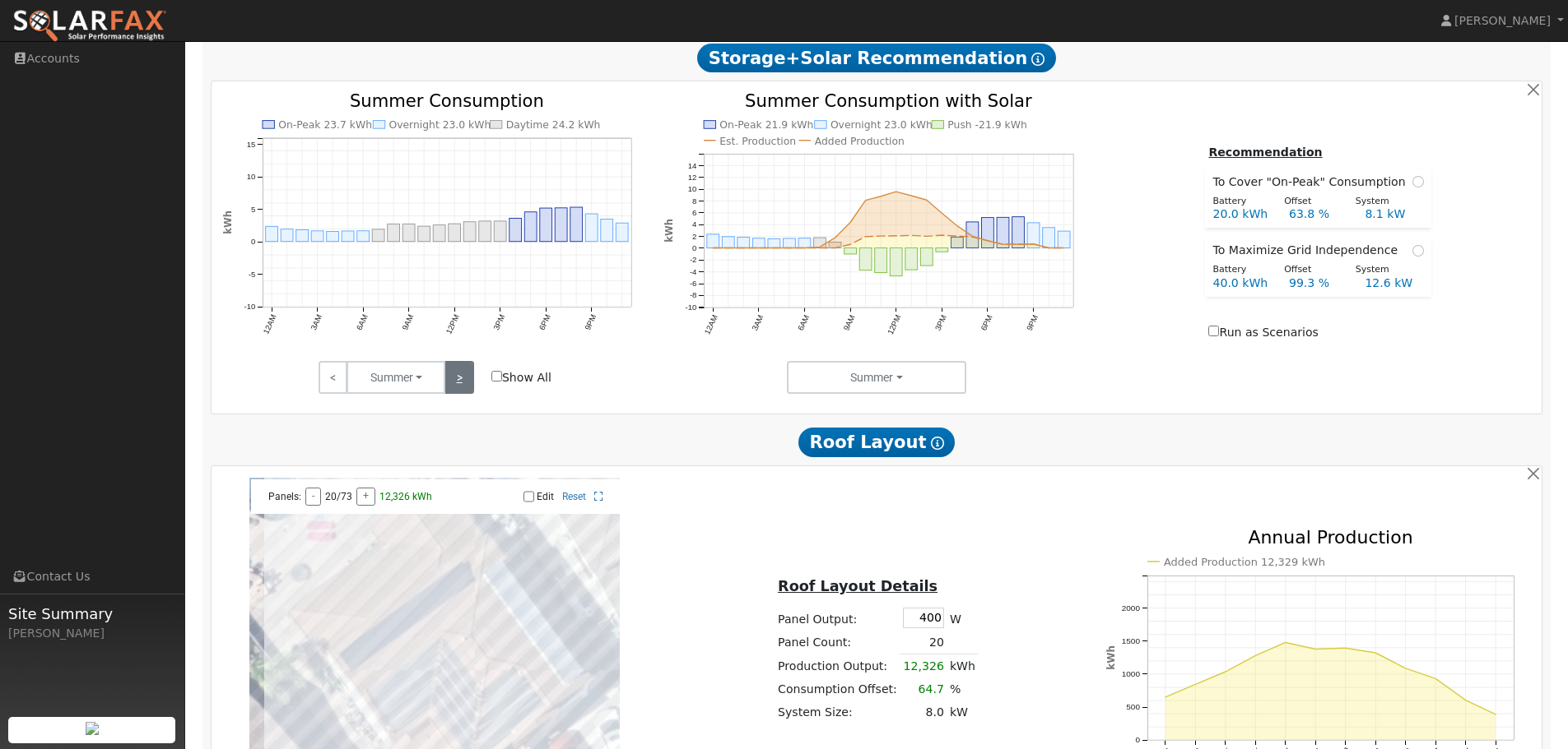
click at [468, 382] on link ">" at bounding box center [458, 377] width 28 height 33
click at [468, 381] on link ">" at bounding box center [458, 377] width 28 height 33
click at [467, 381] on link ">" at bounding box center [458, 377] width 28 height 33
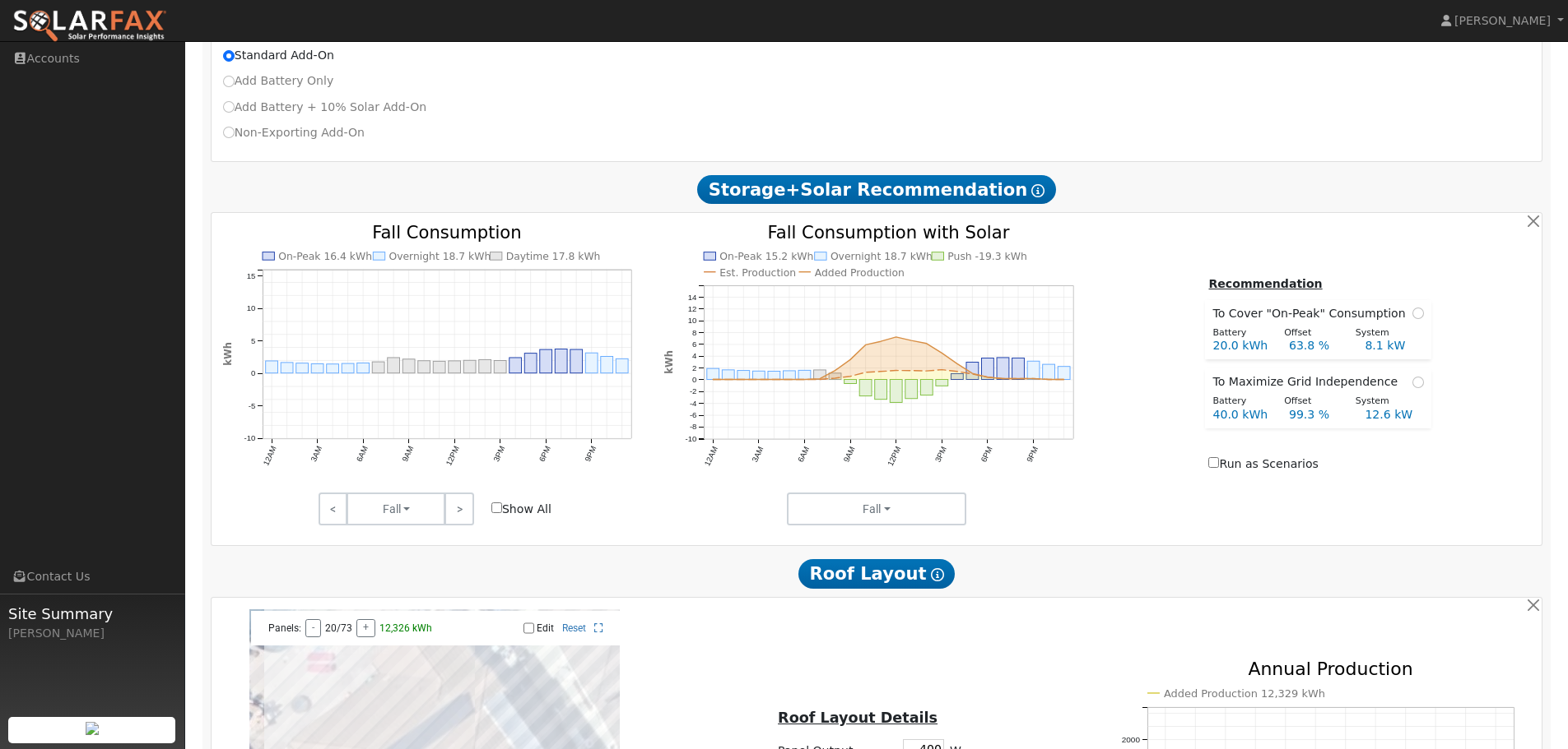
scroll to position [0, 0]
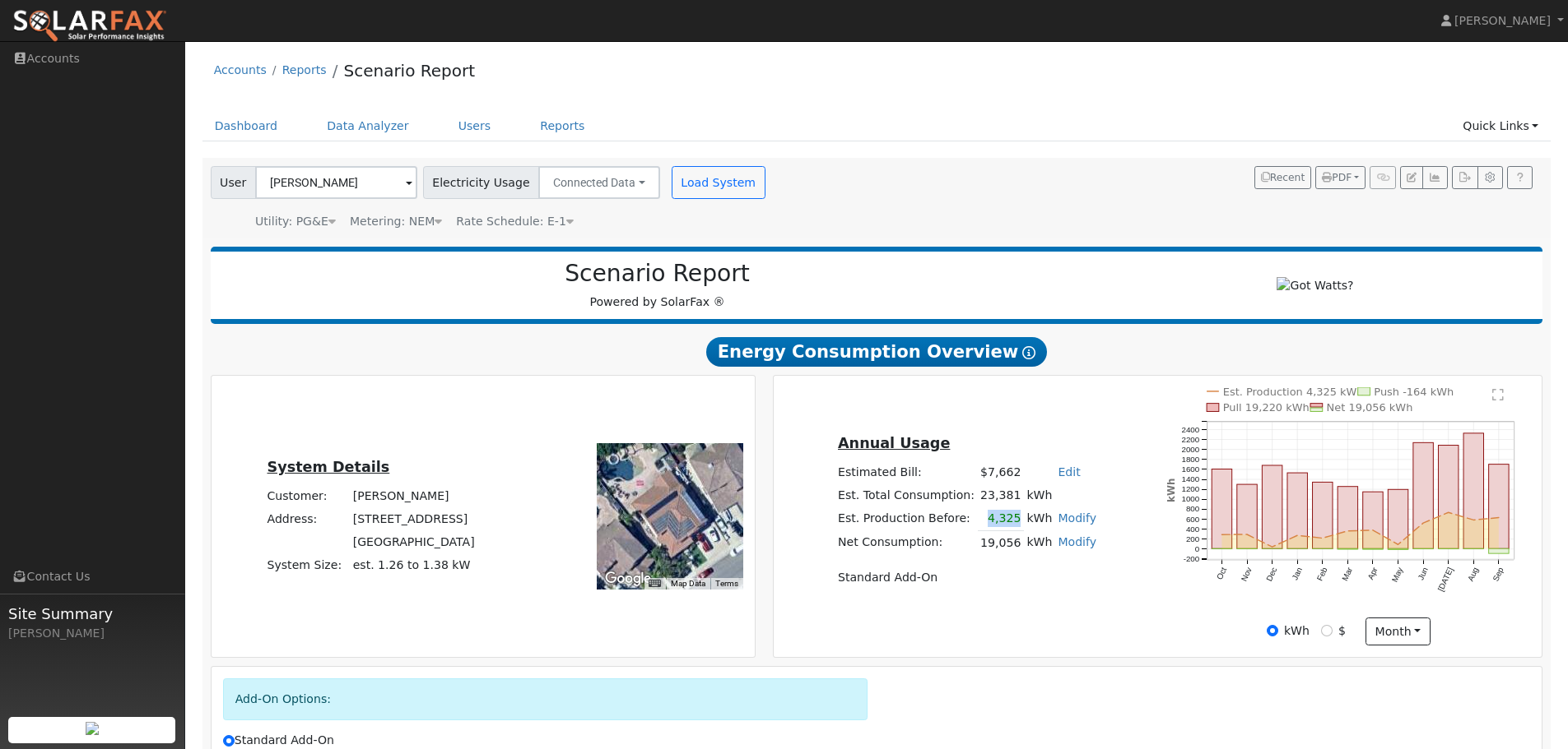
drag, startPoint x: 982, startPoint y: 526, endPoint x: 1008, endPoint y: 533, distance: 26.9
click at [1008, 531] on td "4,325" at bounding box center [1000, 519] width 46 height 23
click at [979, 526] on td "4,325" at bounding box center [1000, 519] width 46 height 23
